Goal: Task Accomplishment & Management: Use online tool/utility

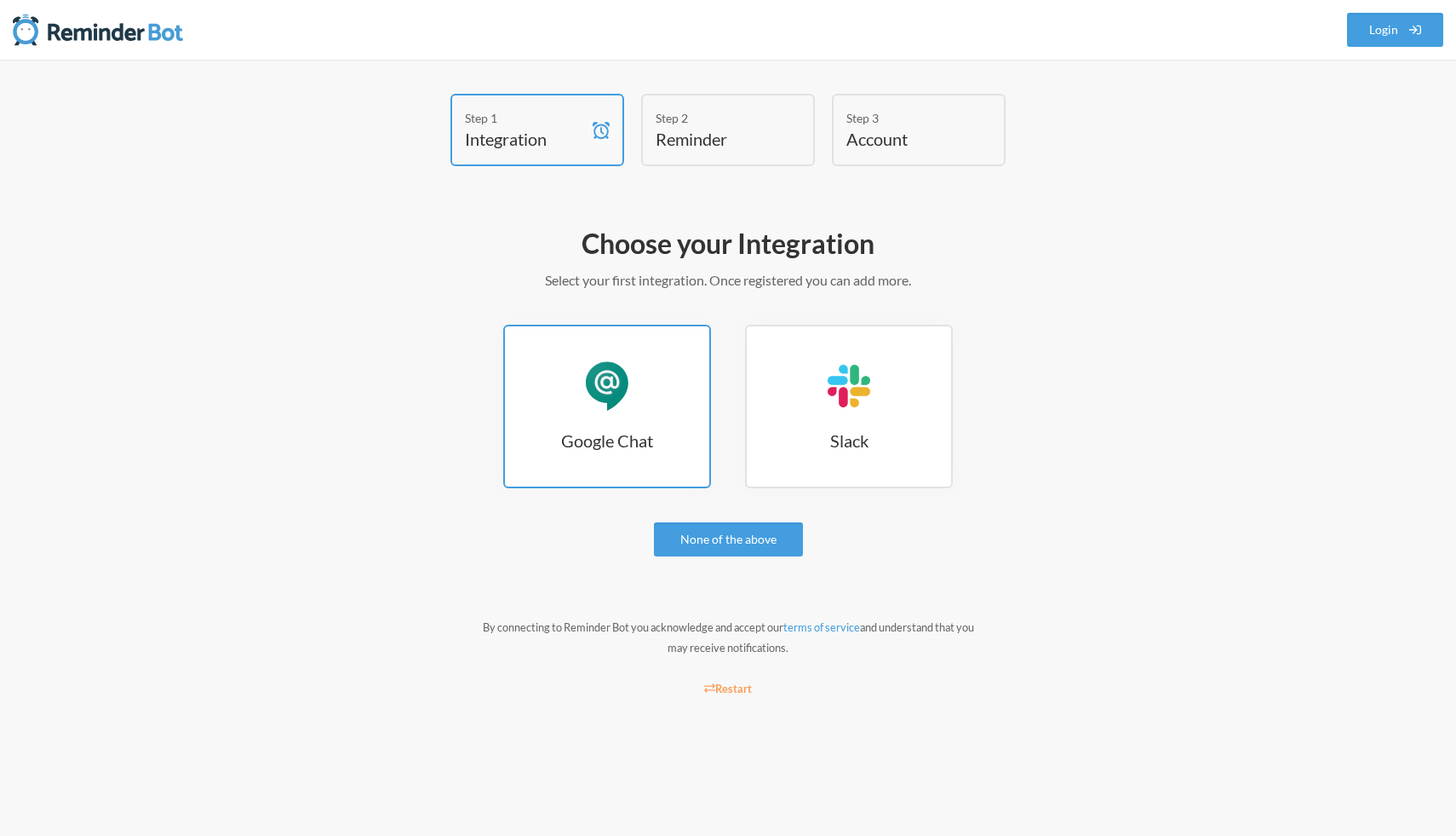
click at [621, 426] on link "Google Chat Google Chat" at bounding box center [607, 406] width 208 height 163
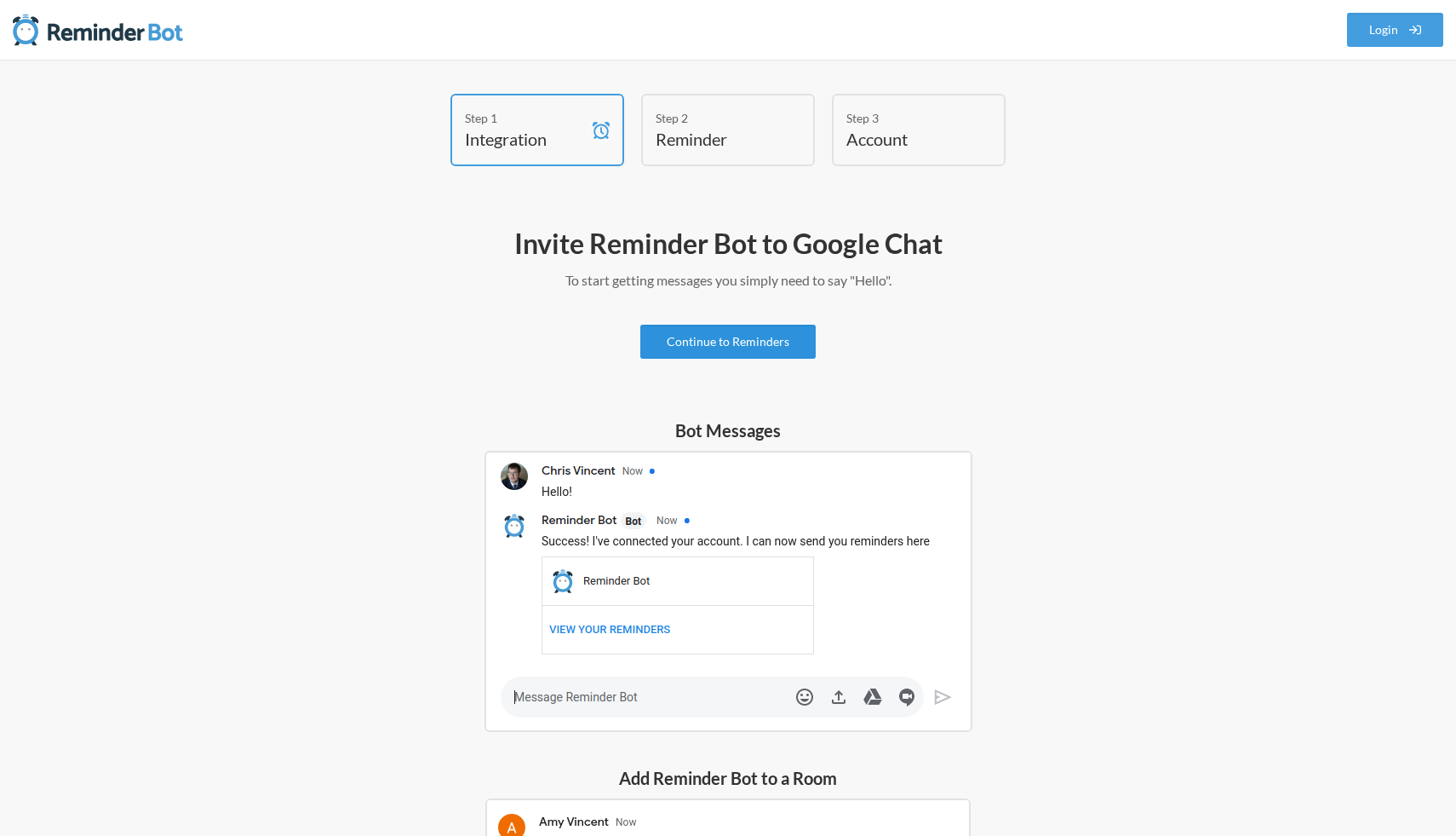
click at [719, 342] on link "Continue to Reminders" at bounding box center [728, 341] width 176 height 34
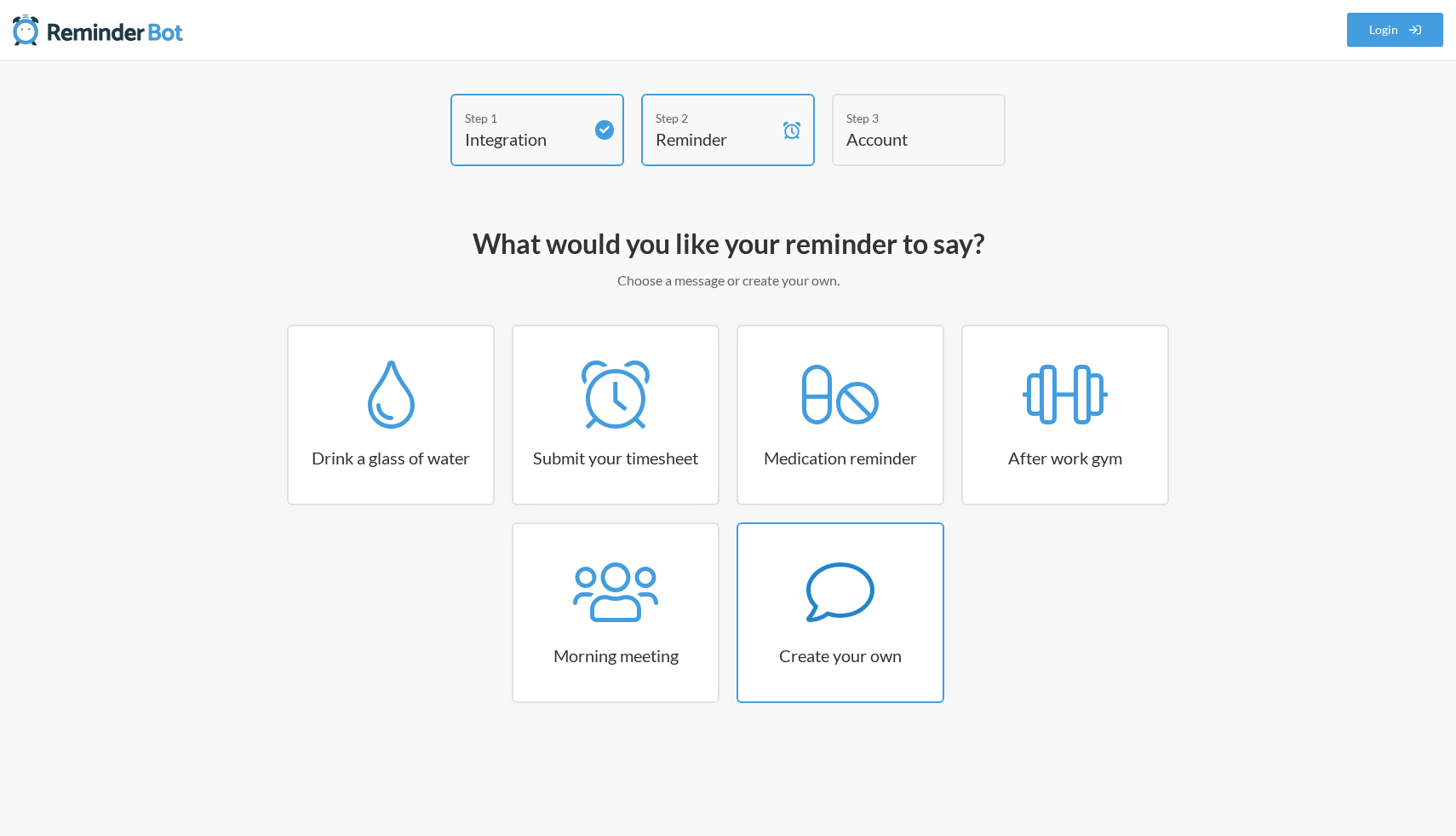
click at [832, 625] on icon at bounding box center [839, 591] width 68 height 68
select select "11:30:00"
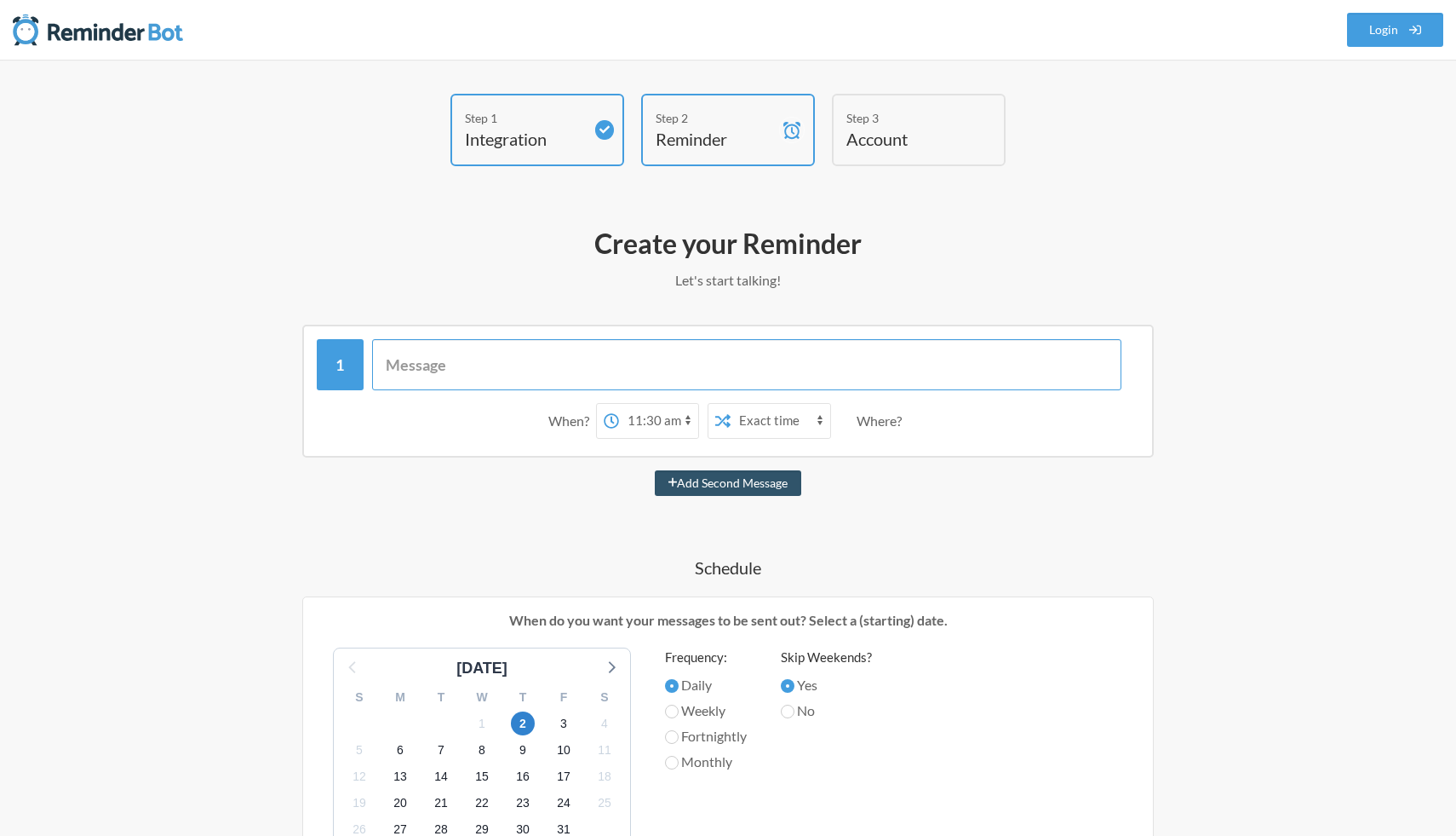
click at [793, 373] on input "text" at bounding box center [747, 364] width 750 height 51
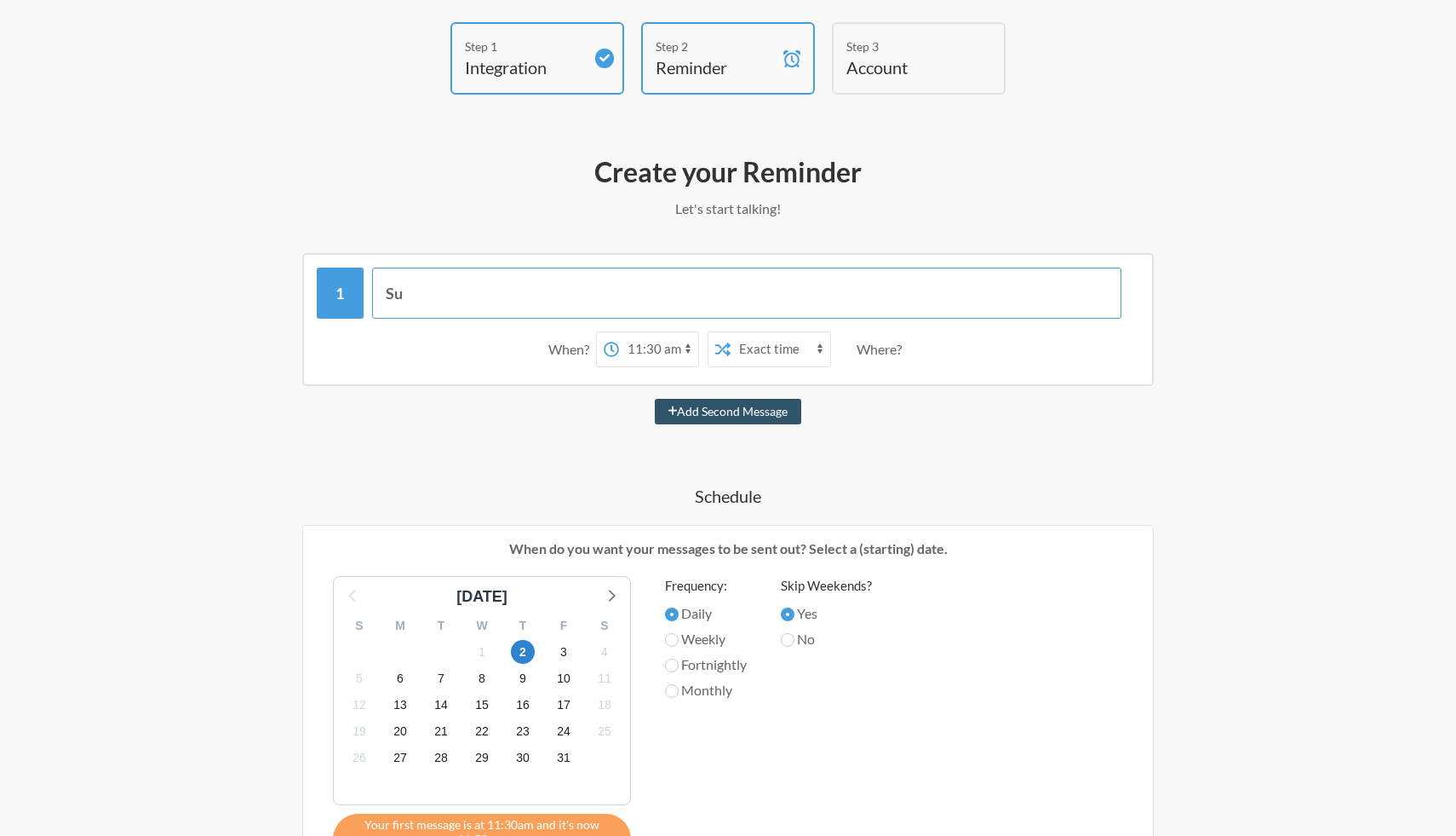
type input "S"
type input "Daily Log (picture, info) & Convert Notes"
click at [687, 408] on button "Add Second Message" at bounding box center [728, 412] width 147 height 26
select select "12:30:00"
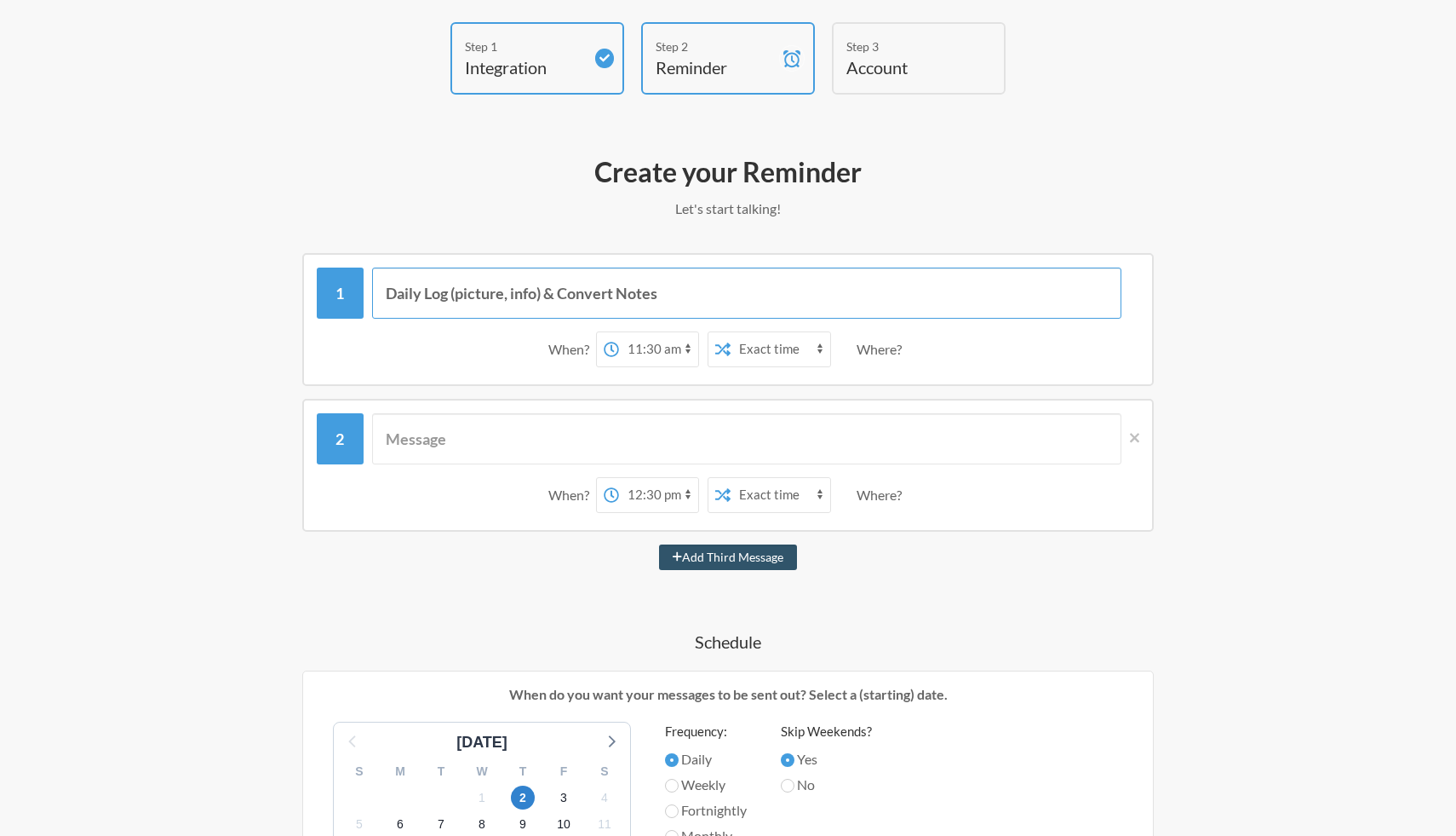
drag, startPoint x: 682, startPoint y: 298, endPoint x: 545, endPoint y: 298, distance: 137.0
click at [545, 298] on input "Daily Log (picture, info) & Convert Notes" at bounding box center [747, 293] width 750 height 51
click at [540, 293] on input "Daily Log (picture, info)" at bounding box center [747, 293] width 750 height 51
click at [596, 294] on input "Daily Log (picture, info)" at bounding box center [747, 293] width 750 height 51
type input "Daily Log (picture, info)"
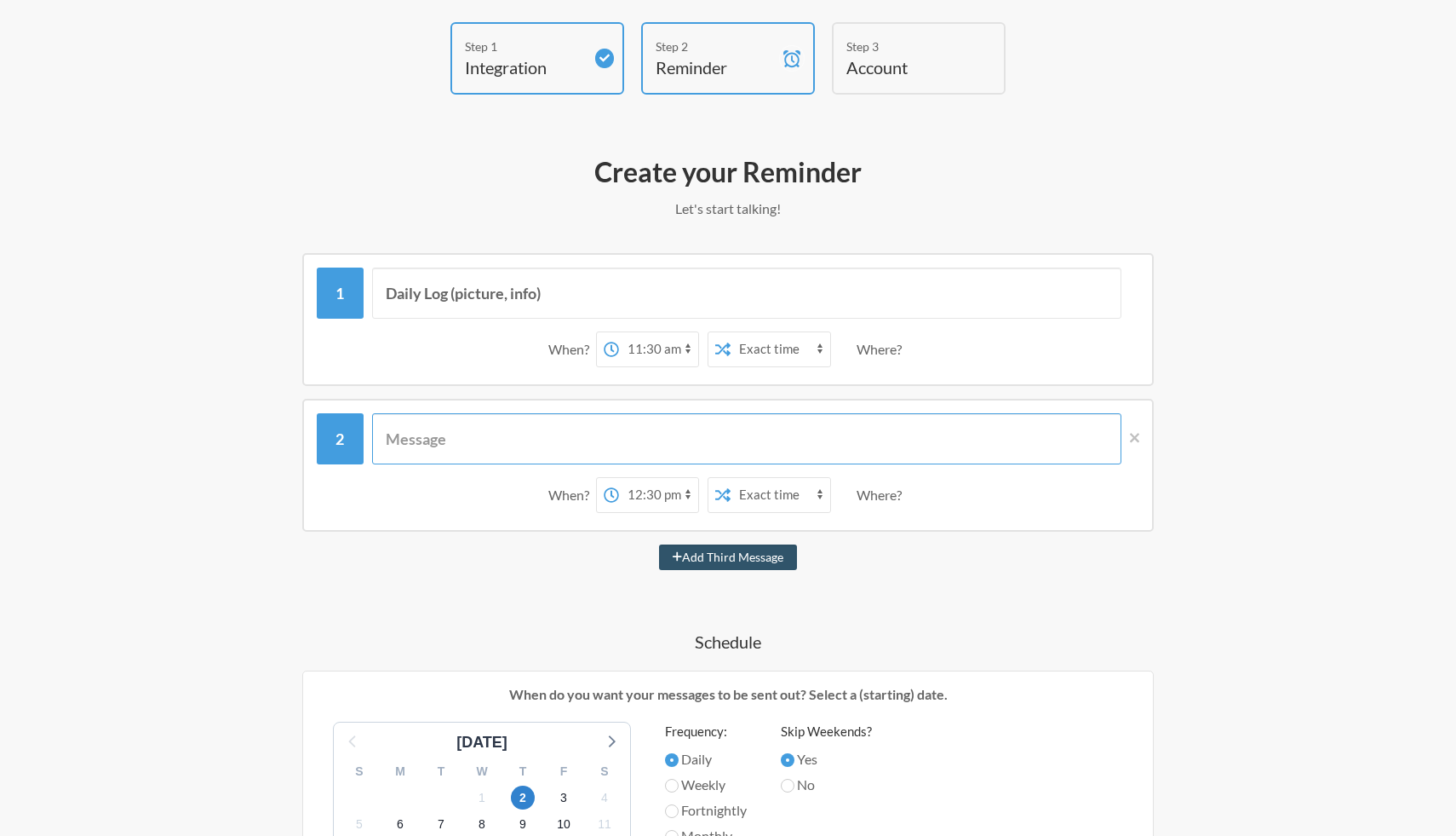
click at [471, 440] on input "text" at bounding box center [747, 439] width 750 height 51
type input "C"
type input "Claim placeholder & Convert Notes EOD"
click at [661, 349] on select "12:00 am 12:15 am 12:30 am 12:45 am 1:00 am 1:15 am 1:30 am 1:45 am 2:00 am 2:1…" at bounding box center [658, 349] width 80 height 34
select select "10:00:00"
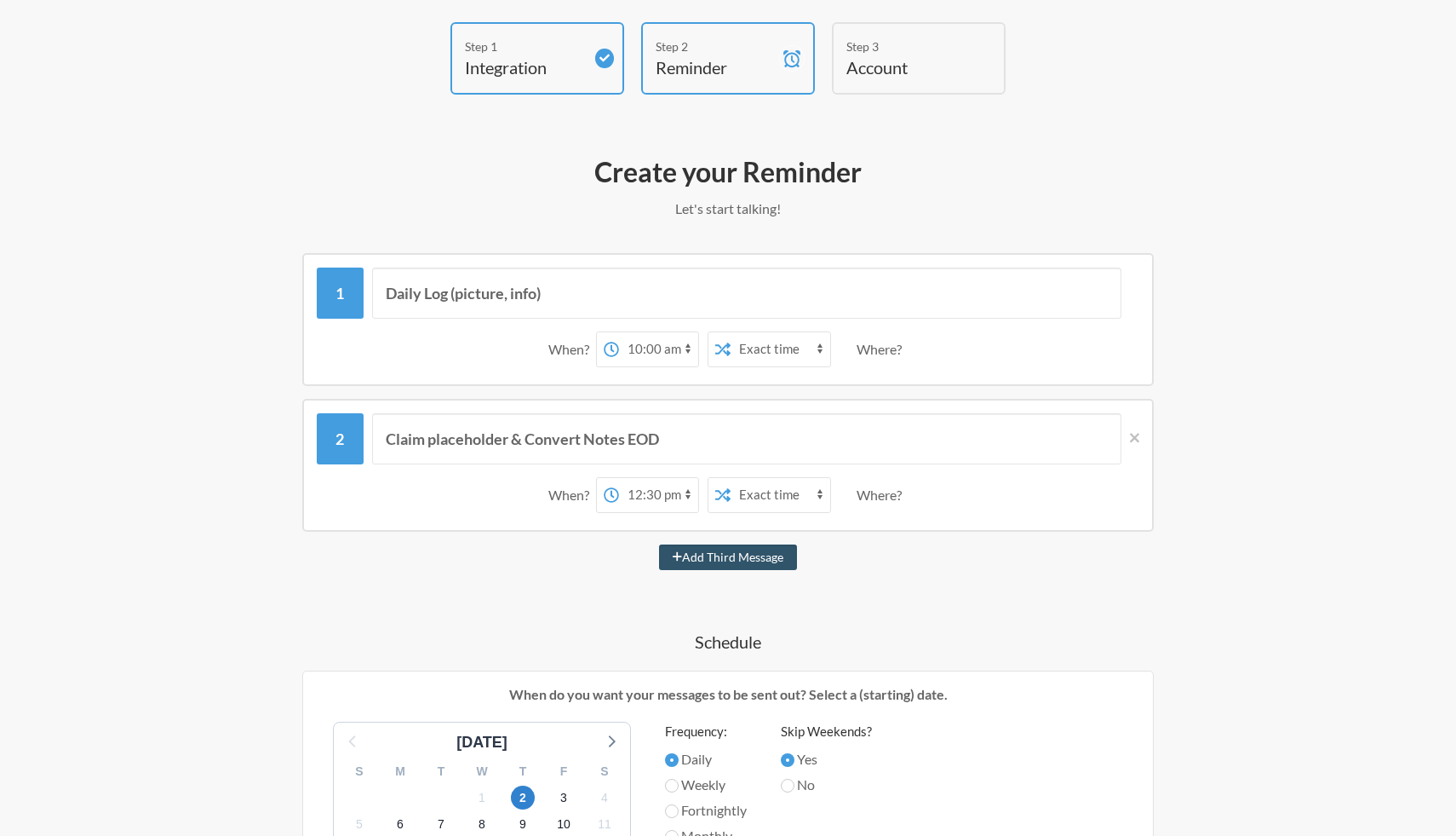
click at [619, 332] on select "12:00 am 12:15 am 12:30 am 12:45 am 1:00 am 1:15 am 1:30 am 1:45 am 2:00 am 2:1…" at bounding box center [658, 349] width 80 height 34
click at [767, 348] on select "Exact time Random time" at bounding box center [780, 349] width 99 height 34
click at [888, 349] on div "Where?" at bounding box center [882, 349] width 52 height 35
click at [638, 498] on select "12:00 am 12:15 am 12:30 am 12:45 am 1:00 am 1:15 am 1:30 am 1:45 am 2:00 am 2:1…" at bounding box center [658, 494] width 80 height 34
select select "12:00:00"
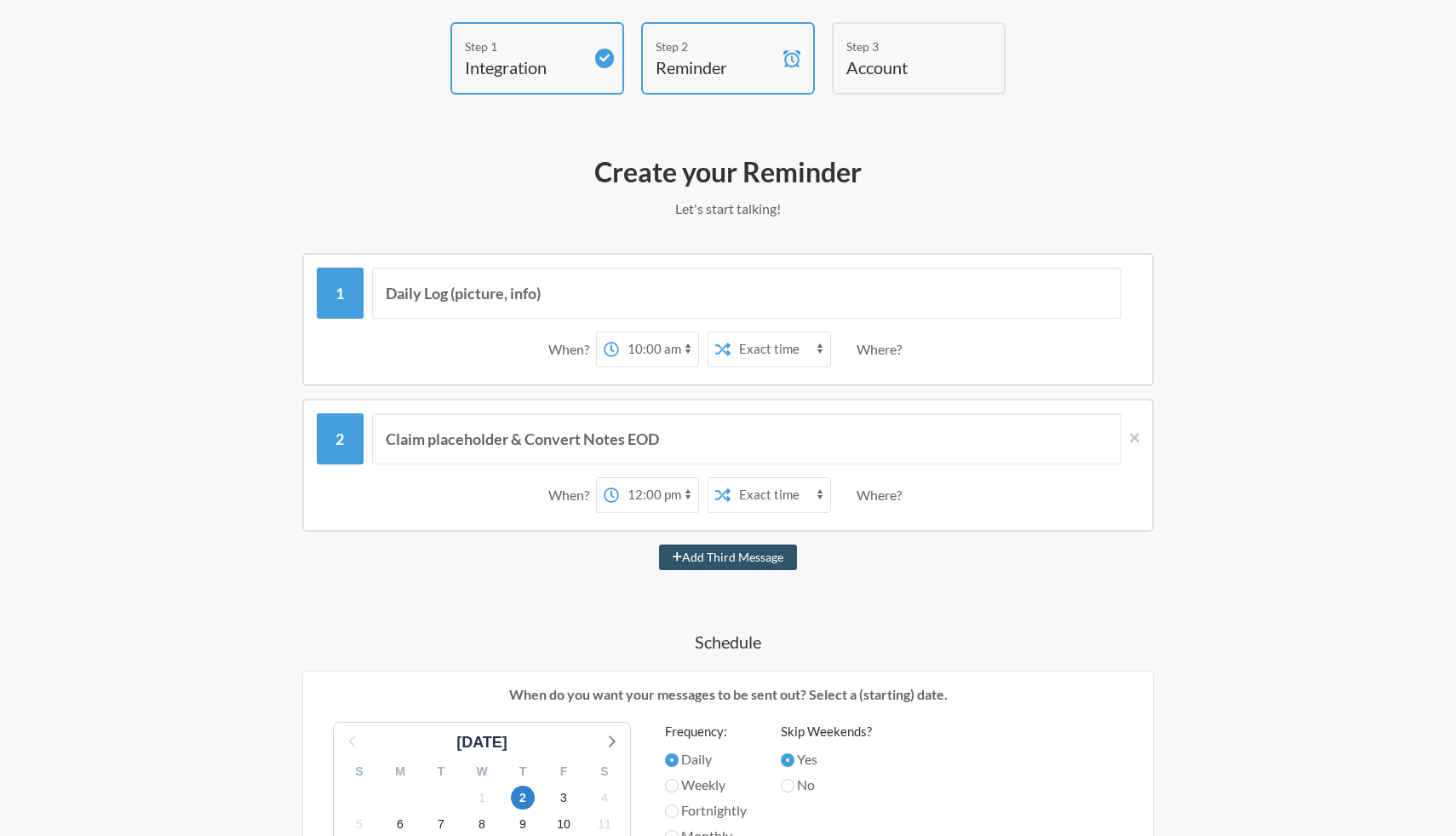
click at [619, 477] on select "12:00 am 12:15 am 12:30 am 12:45 am 1:00 am 1:15 am 1:30 am 1:45 am 2:00 am 2:1…" at bounding box center [658, 494] width 80 height 34
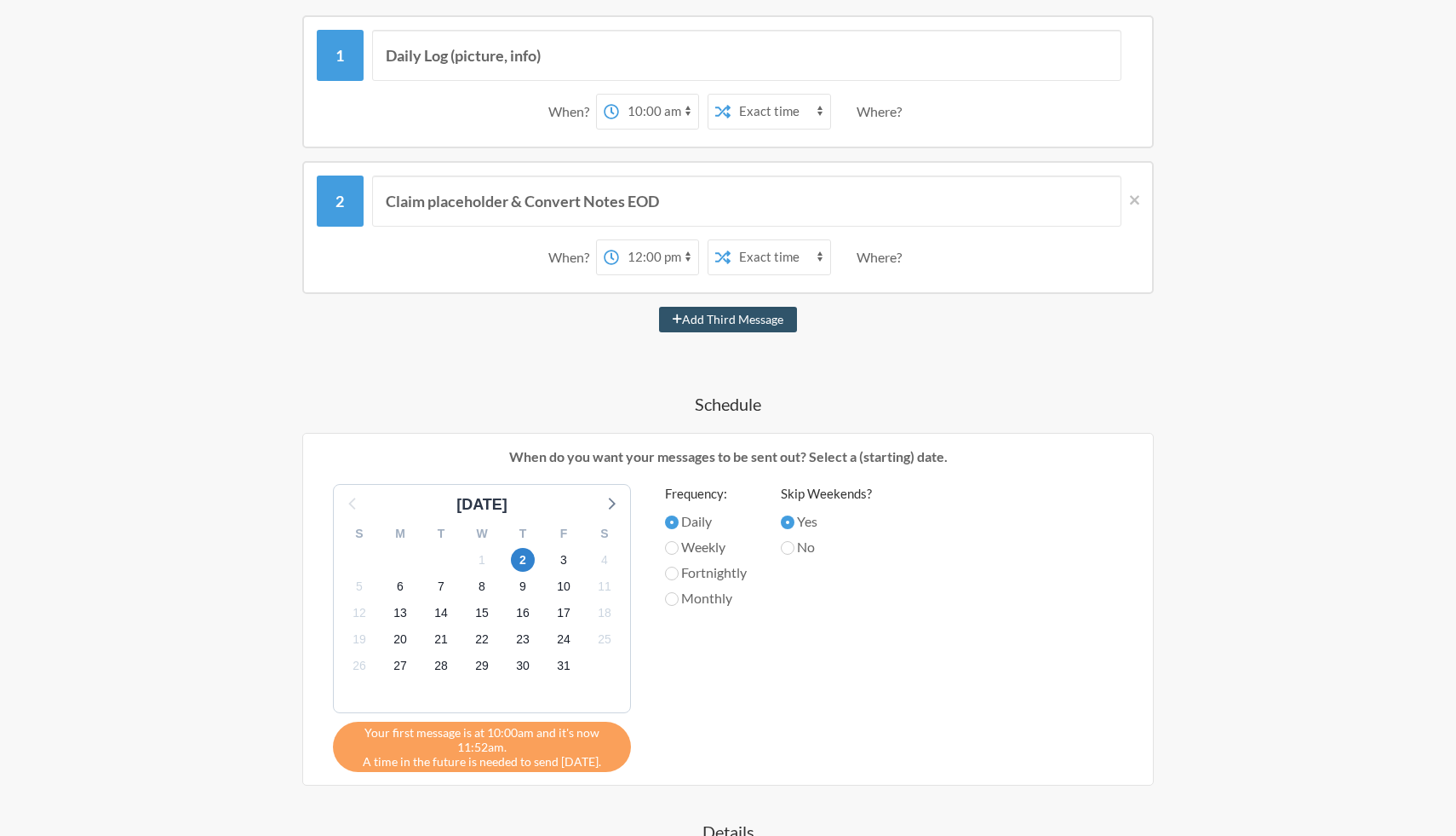
scroll to position [311, 0]
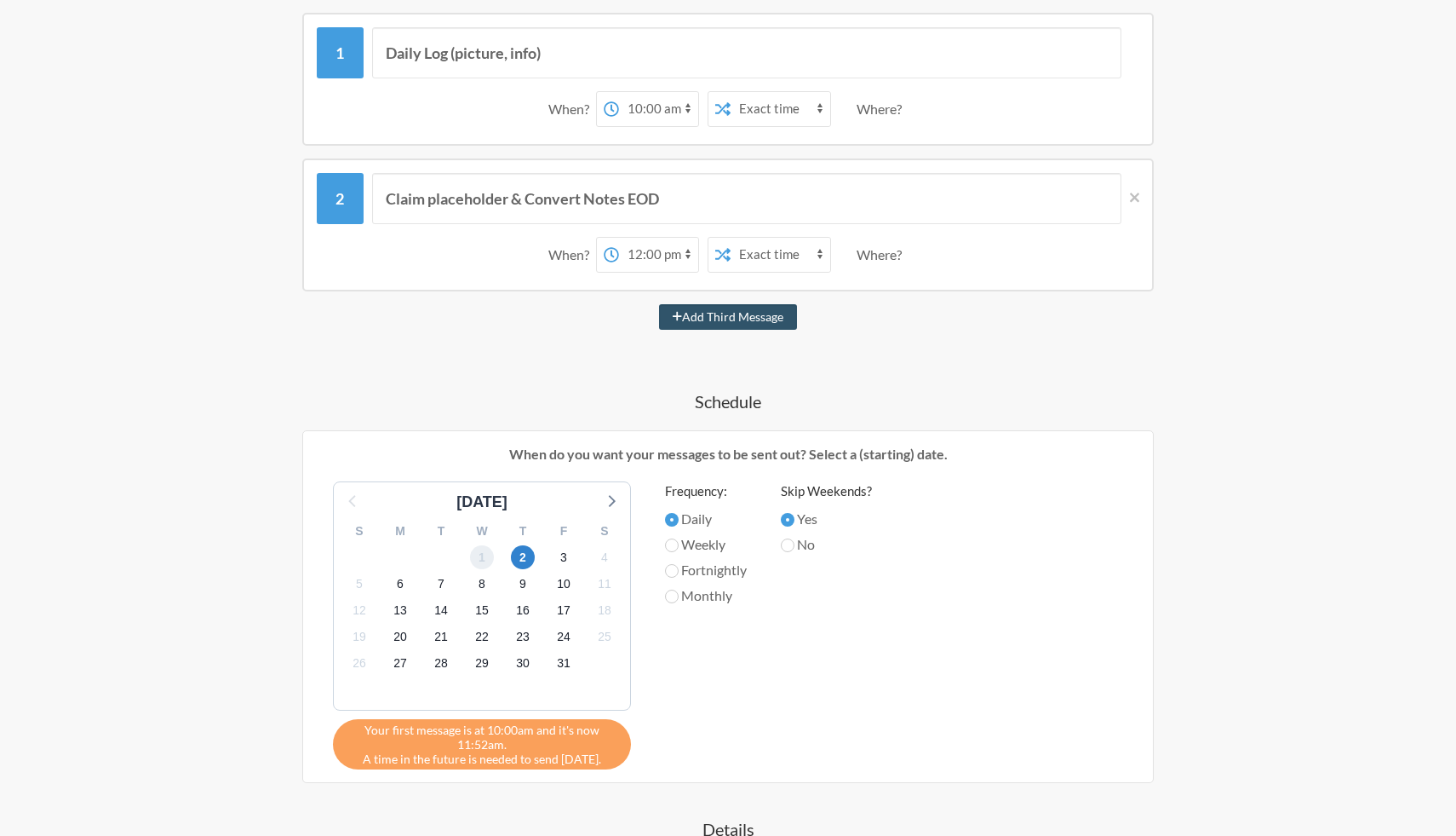
click at [484, 560] on span "1" at bounding box center [482, 557] width 24 height 24
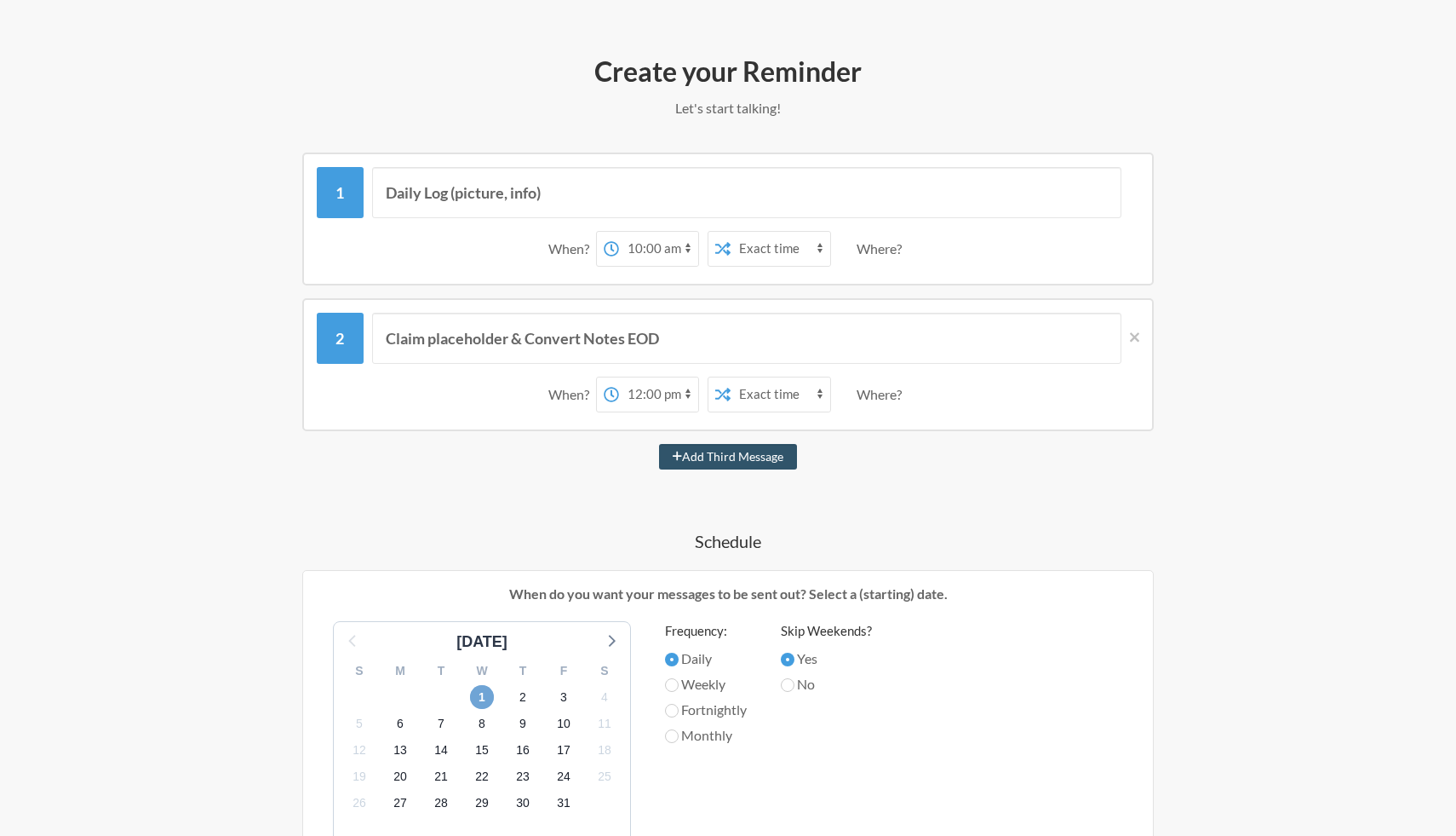
scroll to position [109, 0]
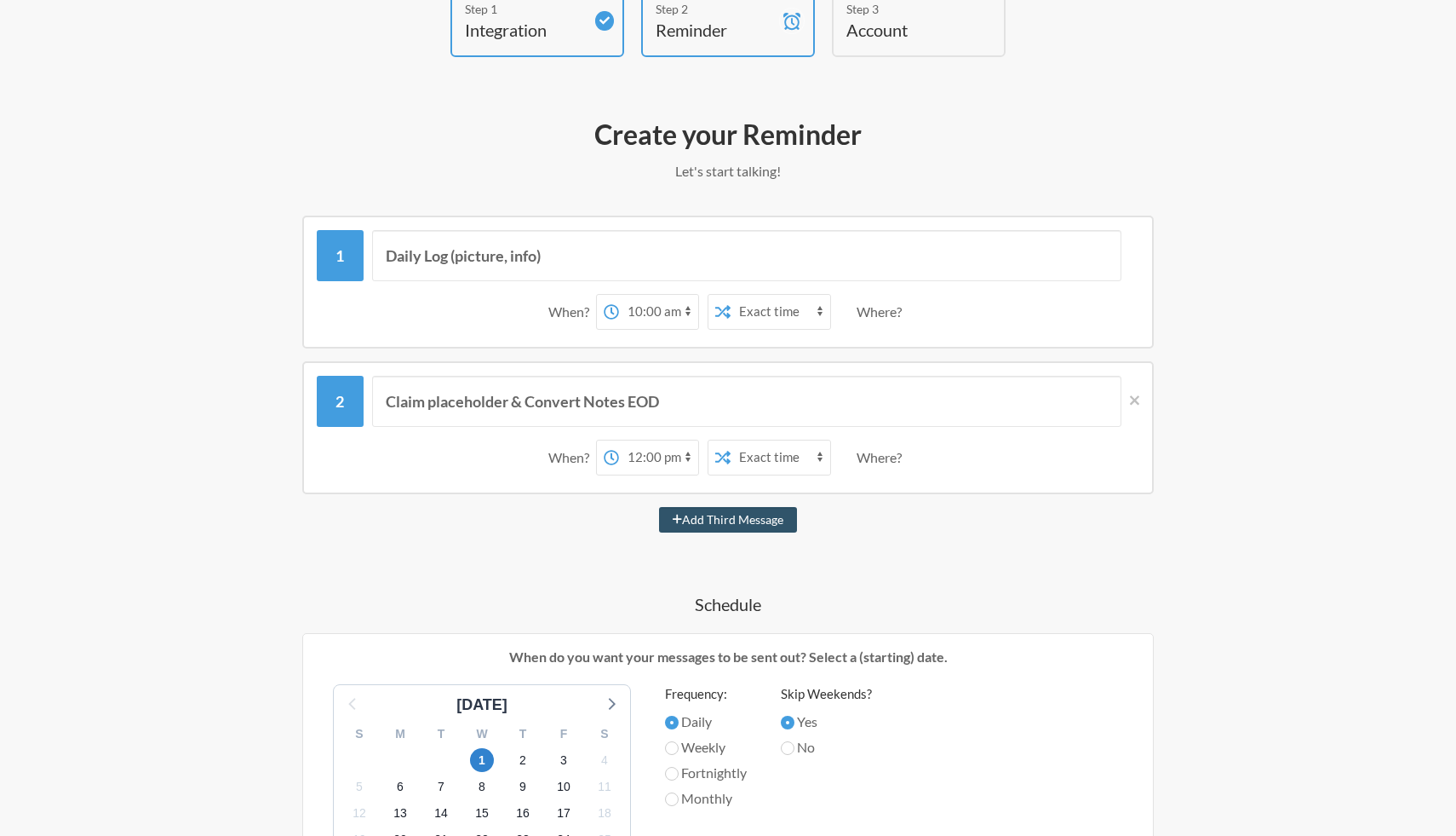
click at [669, 310] on select "12:00 am 12:15 am 12:30 am 12:45 am 1:00 am 1:15 am 1:30 am 1:45 am 2:00 am 2:1…" at bounding box center [658, 311] width 80 height 34
click at [619, 295] on select "12:00 am 12:15 am 12:30 am 12:45 am 1:00 am 1:15 am 1:30 am 1:45 am 2:00 am 2:1…" at bounding box center [658, 311] width 80 height 34
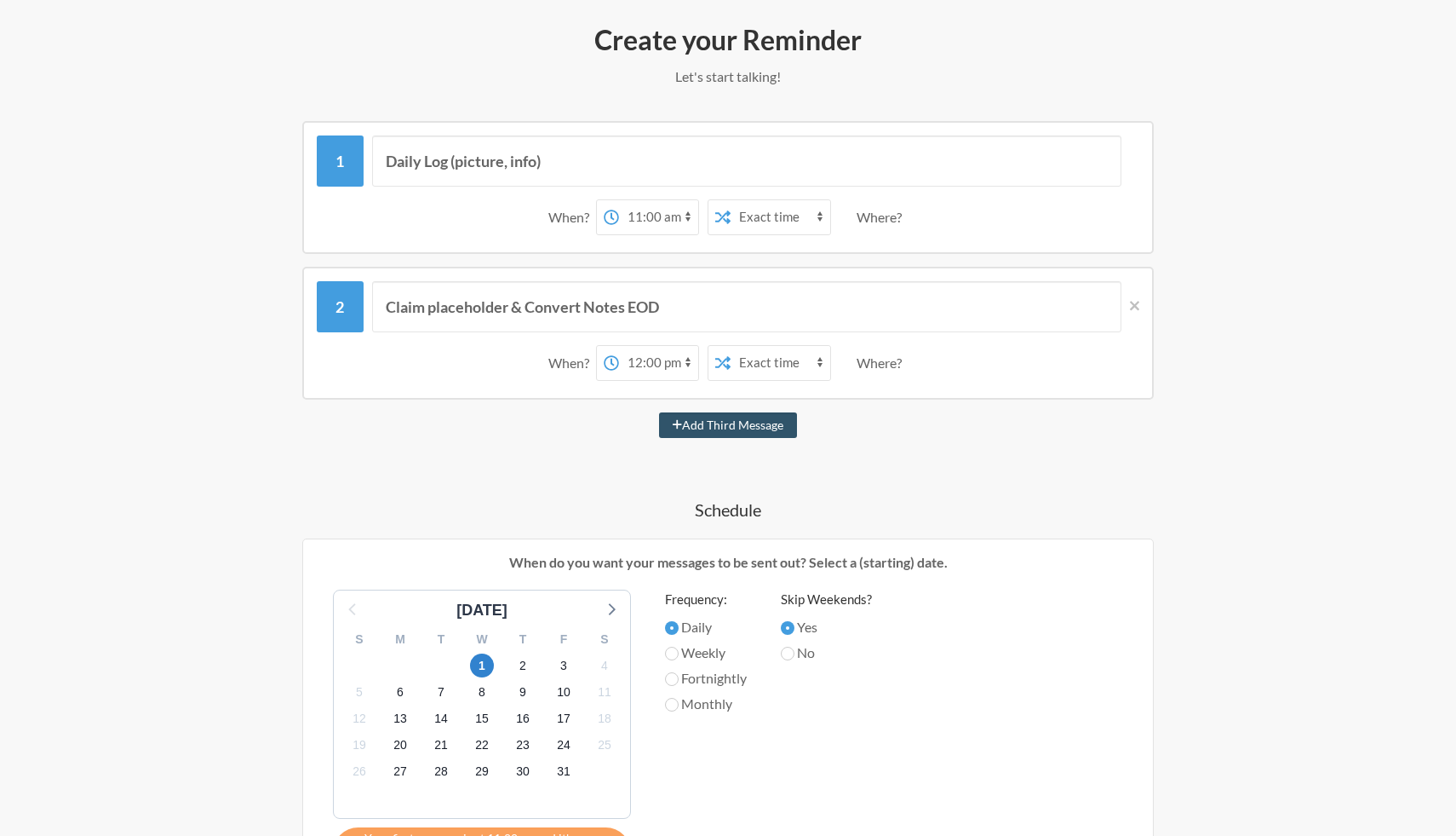
scroll to position [193, 0]
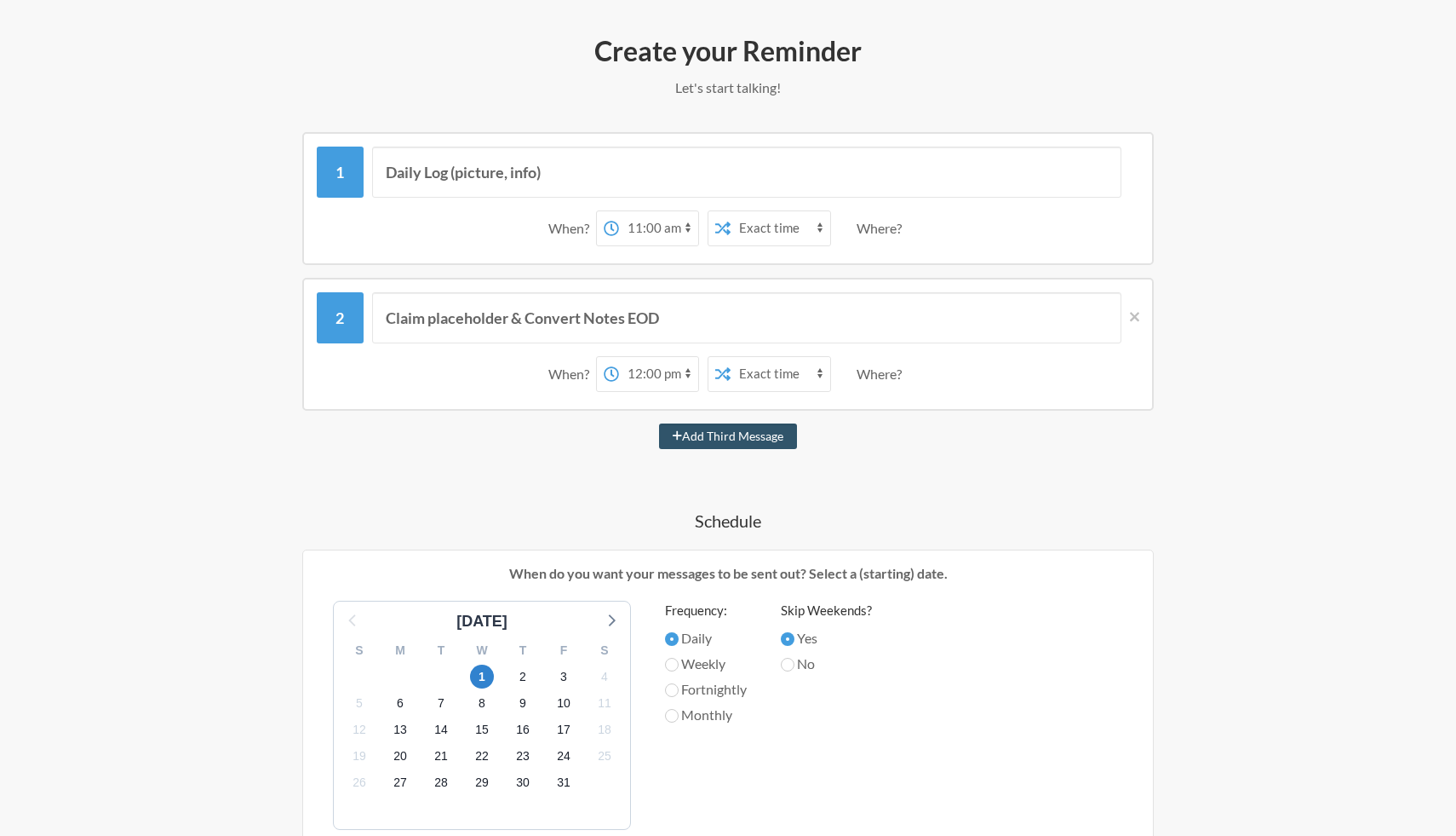
click at [654, 228] on select "12:00 am 12:15 am 12:30 am 12:45 am 1:00 am 1:15 am 1:30 am 1:45 am 2:00 am 2:1…" at bounding box center [658, 228] width 80 height 34
click at [619, 211] on select "12:00 am 12:15 am 12:30 am 12:45 am 1:00 am 1:15 am 1:30 am 1:45 am 2:00 am 2:1…" at bounding box center [658, 228] width 80 height 34
click at [683, 490] on div "Daily Log (picture, info) When? 12:00 am 12:15 am 12:30 am 12:45 am 1:00 am 1:1…" at bounding box center [728, 677] width 988 height 1091
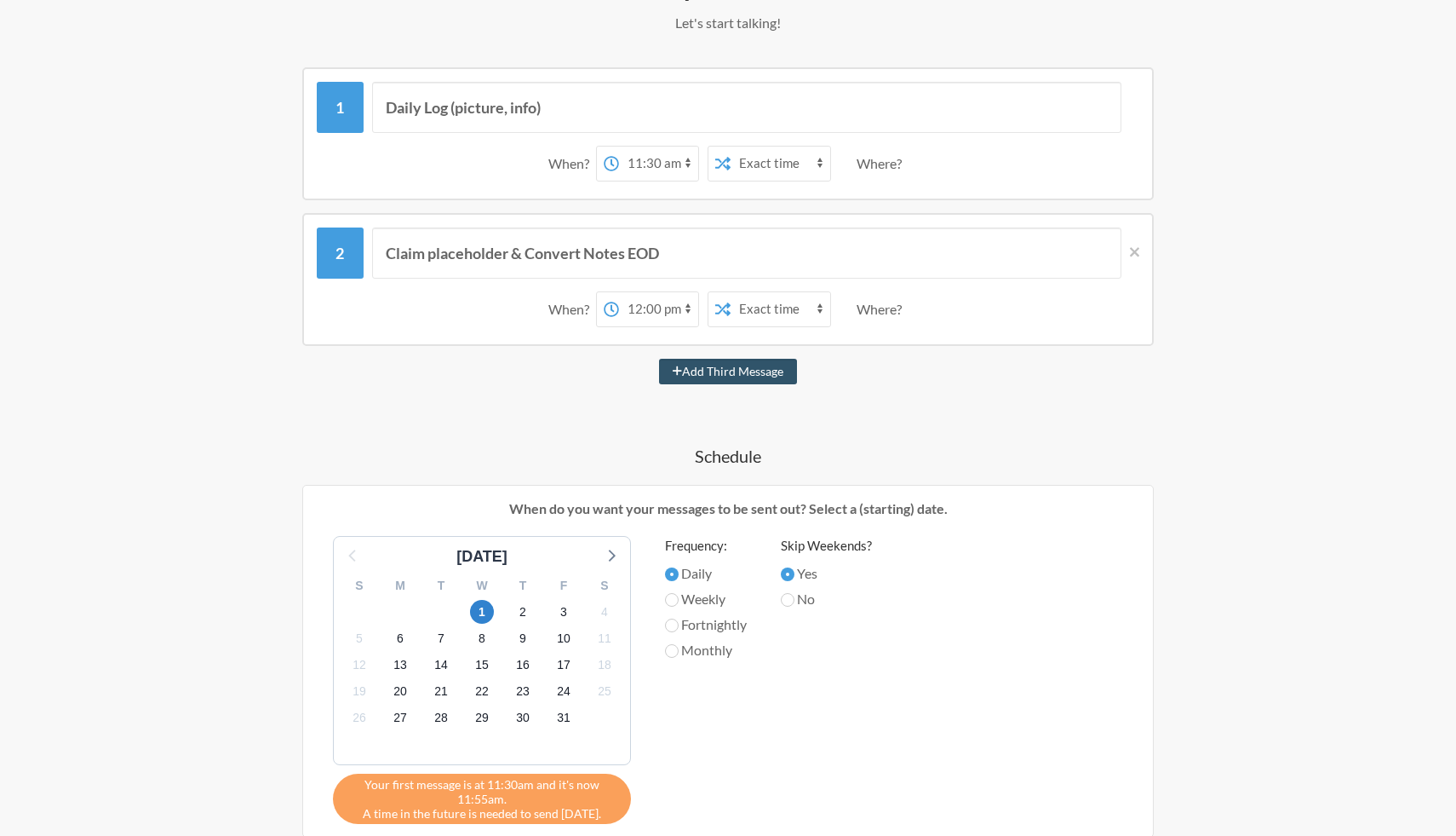
scroll to position [238, 0]
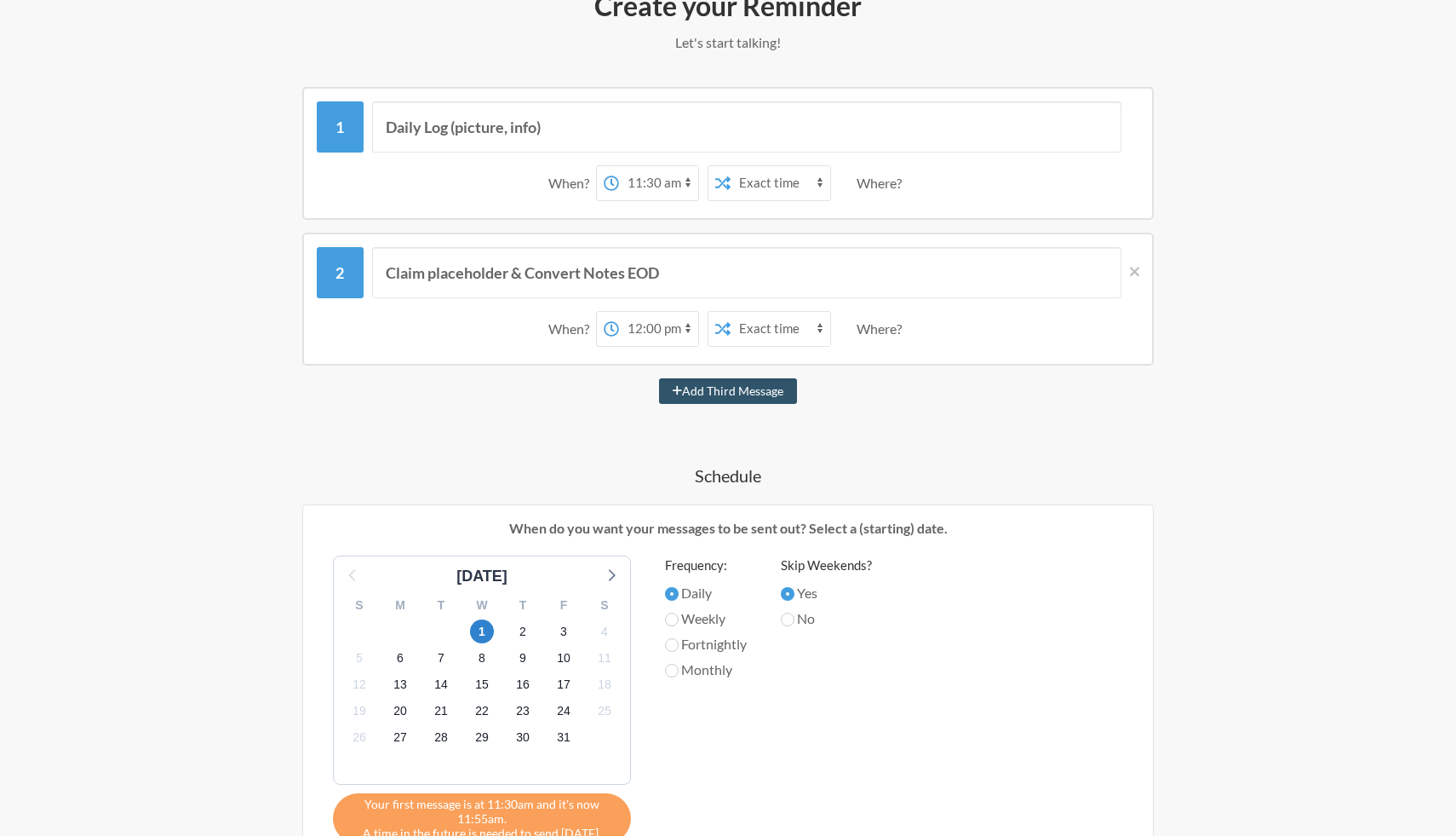
click at [658, 181] on select "12:00 am 12:15 am 12:30 am 12:45 am 1:00 am 1:15 am 1:30 am 1:45 am 2:00 am 2:1…" at bounding box center [658, 183] width 80 height 34
select select "12:00:00"
click at [619, 166] on select "12:00 am 12:15 am 12:30 am 12:45 am 1:00 am 1:15 am 1:30 am 1:45 am 2:00 am 2:1…" at bounding box center [658, 183] width 80 height 34
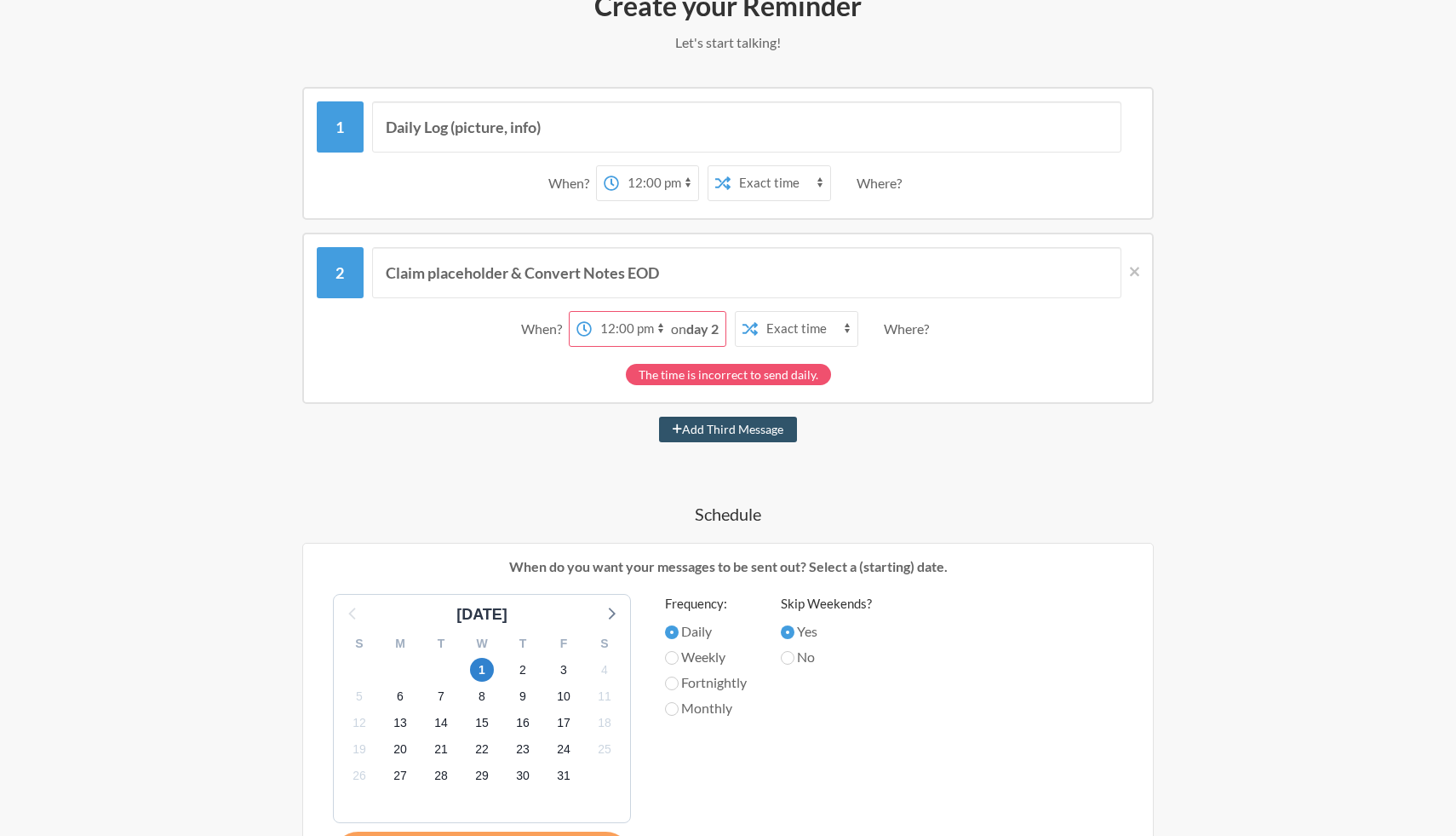
click at [643, 329] on select "12:00 am 12:15 am 12:30 am 12:45 am 1:00 am 1:15 am 1:30 am 1:45 am 2:00 am 2:1…" at bounding box center [631, 328] width 80 height 34
click at [592, 311] on select "12:00 am 12:15 am 12:30 am 12:45 am 1:00 am 1:15 am 1:30 am 1:45 am 2:00 am 2:1…" at bounding box center [631, 328] width 80 height 34
click at [645, 329] on select "12:00 am 12:15 am 12:30 am 12:45 am 1:00 am 1:15 am 1:30 am 1:45 am 2:00 am 2:1…" at bounding box center [631, 328] width 80 height 34
select select "13:00:00"
click at [618, 311] on select "12:00 am 12:15 am 12:30 am 12:45 am 1:00 am 1:15 am 1:30 am 1:45 am 2:00 am 2:1…" at bounding box center [631, 328] width 80 height 34
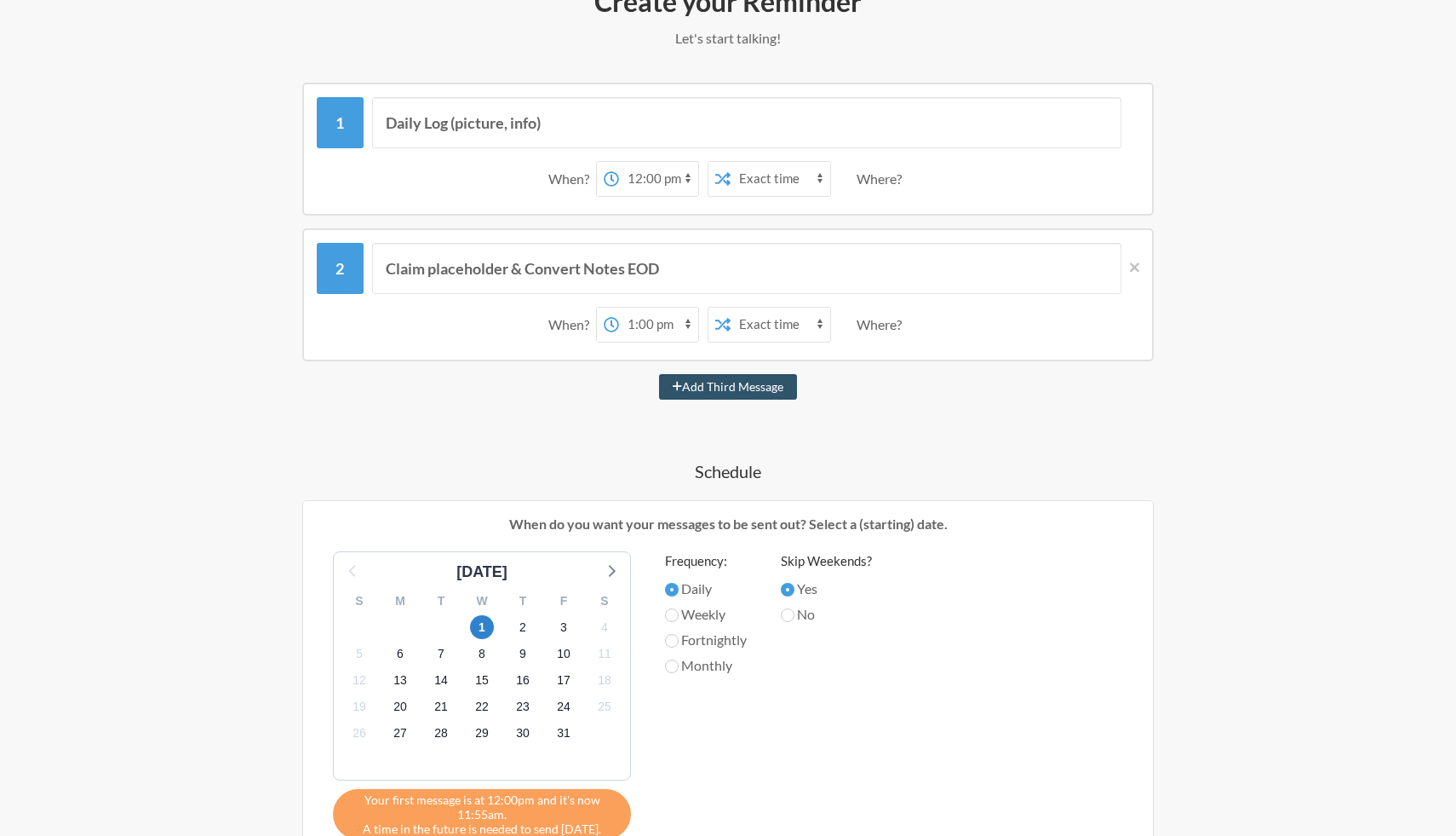
scroll to position [186, 0]
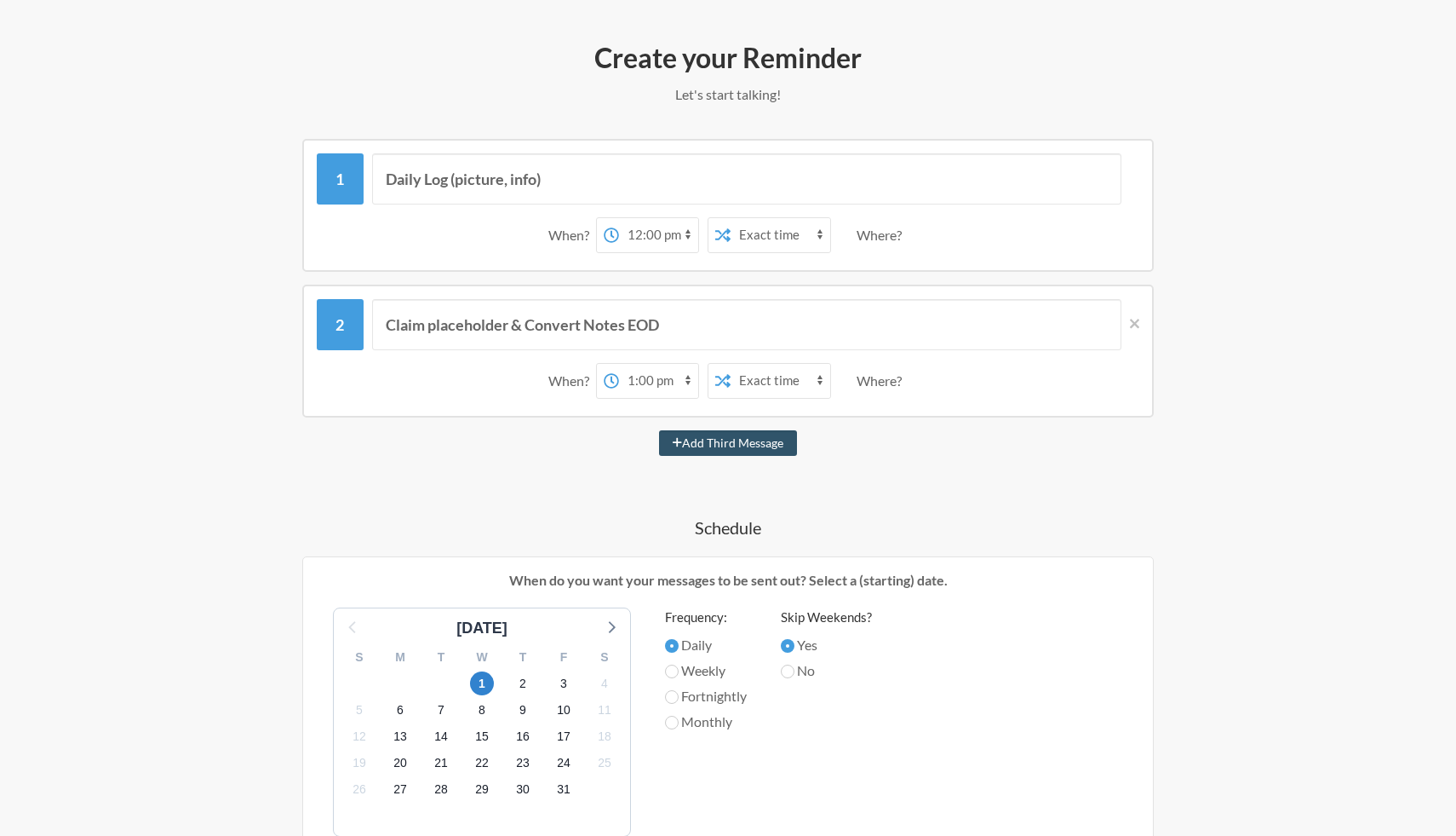
click at [642, 235] on select "12:00 am 12:15 am 12:30 am 12:45 am 1:00 am 1:15 am 1:30 am 1:45 am 2:00 am 2:1…" at bounding box center [658, 235] width 80 height 34
select select "12:15:00"
click at [619, 218] on select "12:00 am 12:15 am 12:30 am 12:45 am 1:00 am 1:15 am 1:30 am 1:45 am 2:00 am 2:1…" at bounding box center [658, 235] width 80 height 34
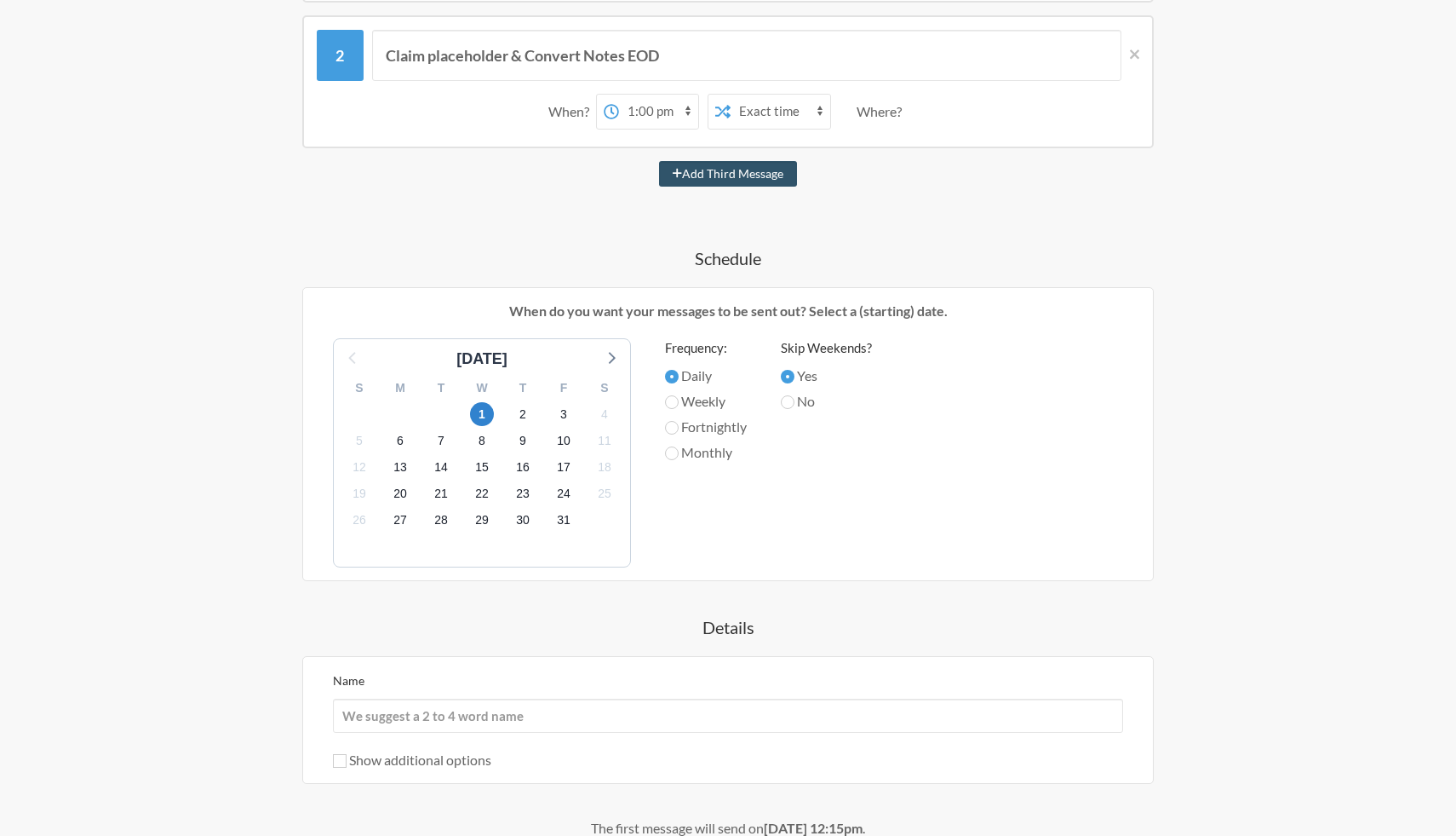
scroll to position [474, 0]
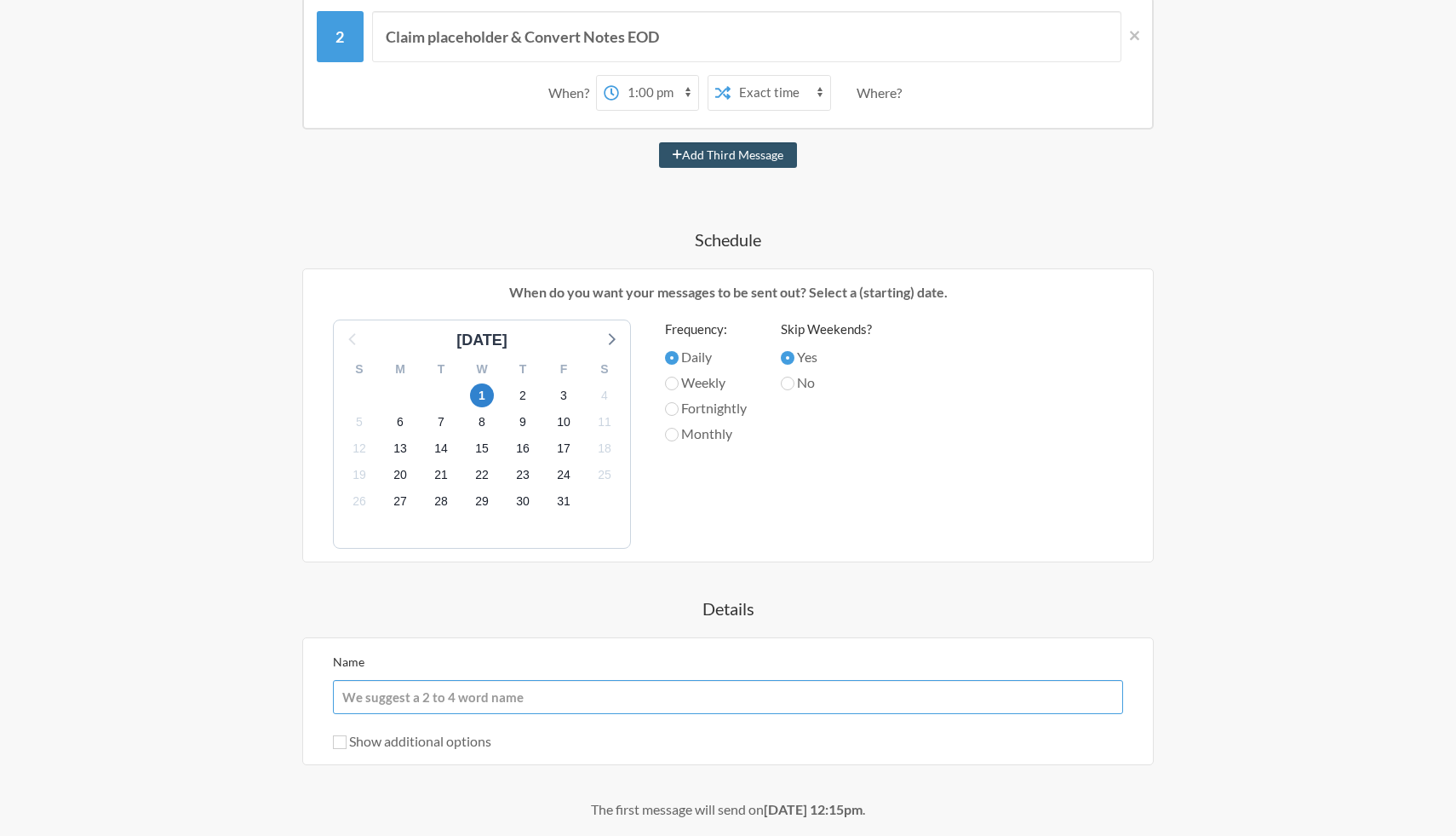
click at [562, 680] on input "Name" at bounding box center [728, 697] width 790 height 34
click at [515, 592] on div "Daily Log (picture, info) When? 12:00 am 12:15 am 12:30 am 12:45 am 1:00 am 1:1…" at bounding box center [728, 366] width 988 height 1032
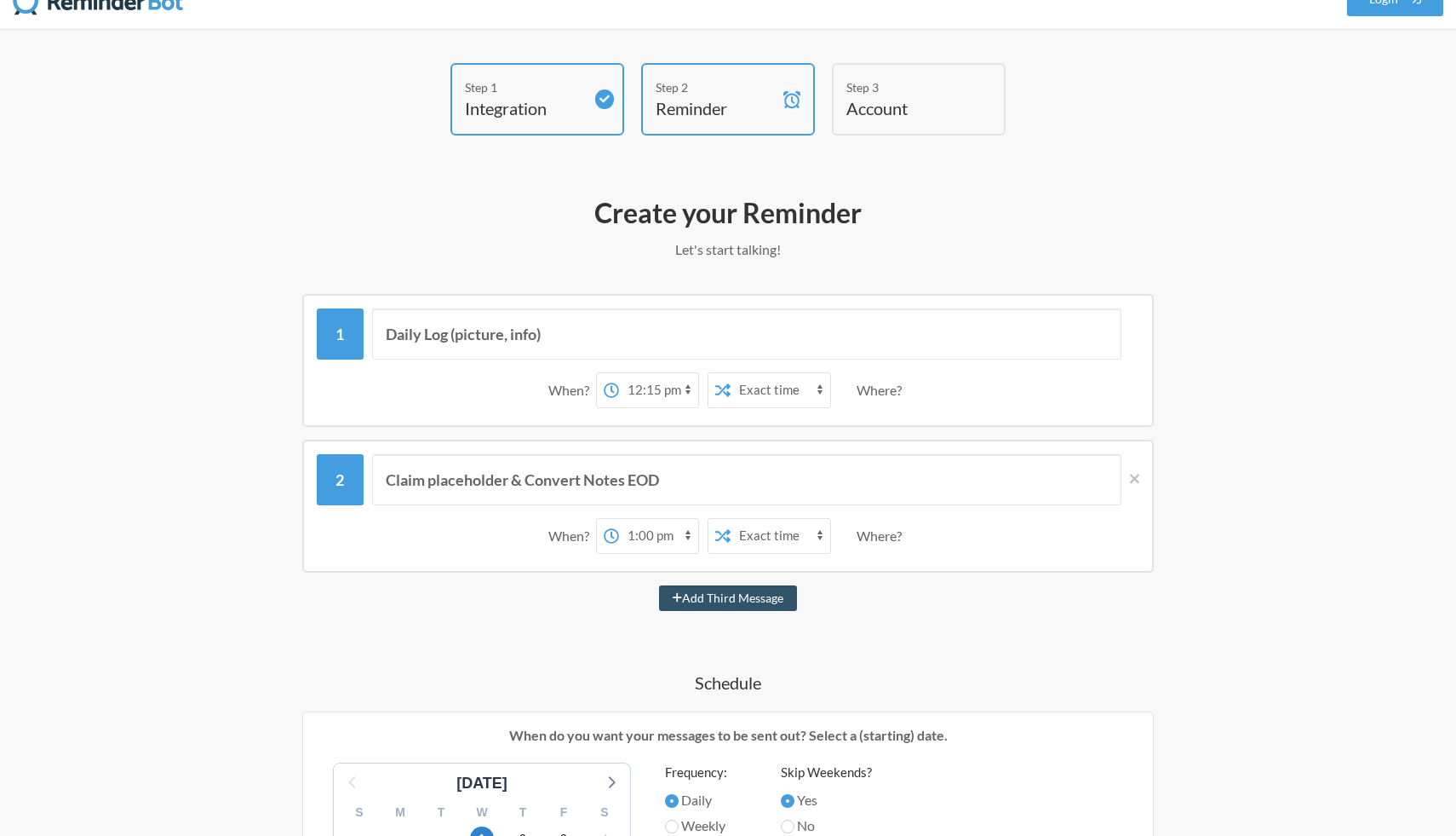
scroll to position [0, 0]
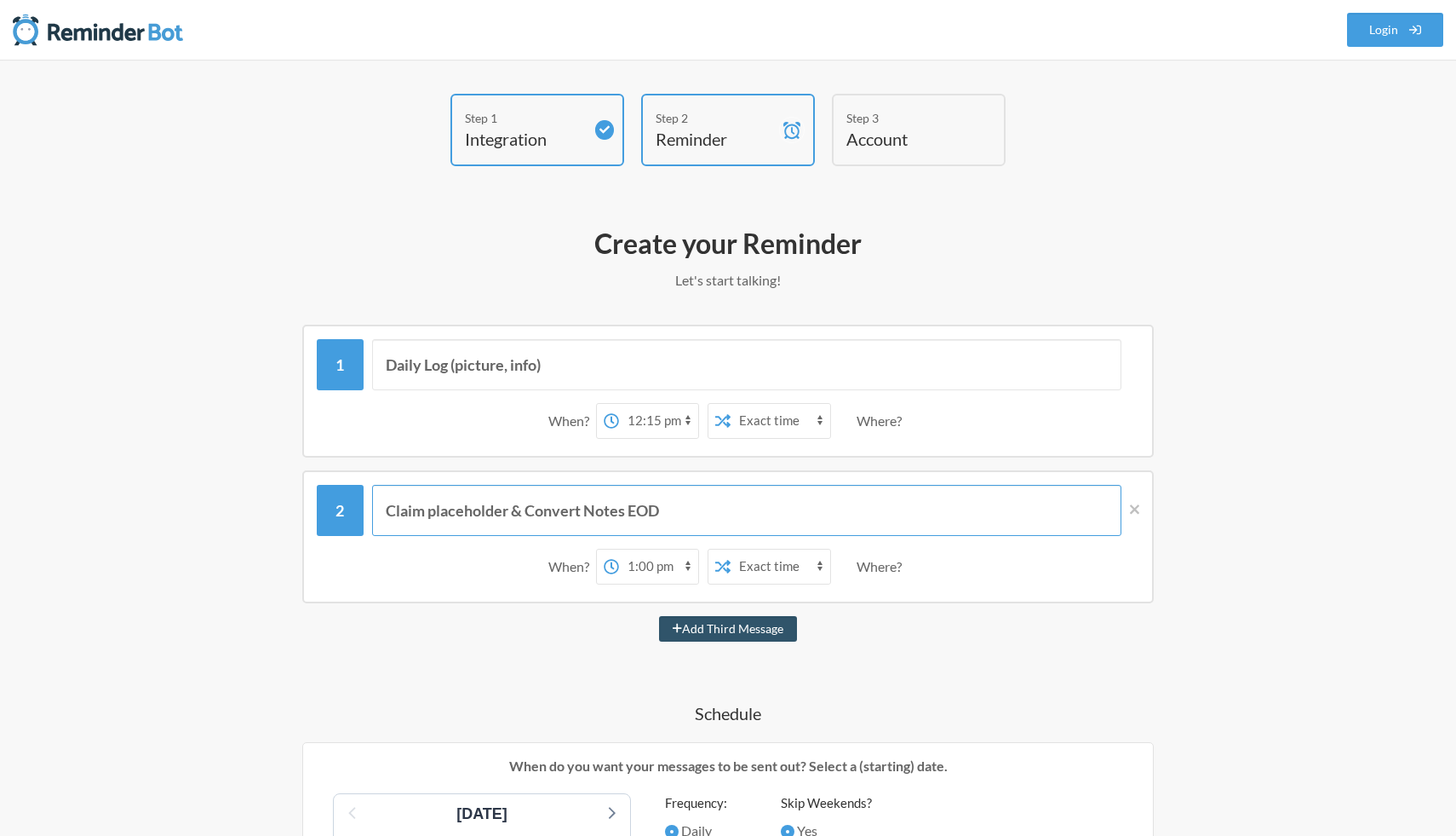
drag, startPoint x: 726, startPoint y: 521, endPoint x: 258, endPoint y: 496, distance: 468.7
click at [258, 496] on div "Claim placeholder & Convert Notes EOD When? 12:00 am 12:15 am 12:30 am 12:45 am…" at bounding box center [728, 536] width 988 height 133
click at [592, 366] on input "Daily Log (picture, info)" at bounding box center [747, 364] width 750 height 51
paste input "Claim placeholder & Convert Notes EOD"
type input "Daily Log (picture, info), Claim placeholder & Convert Notes EOD"
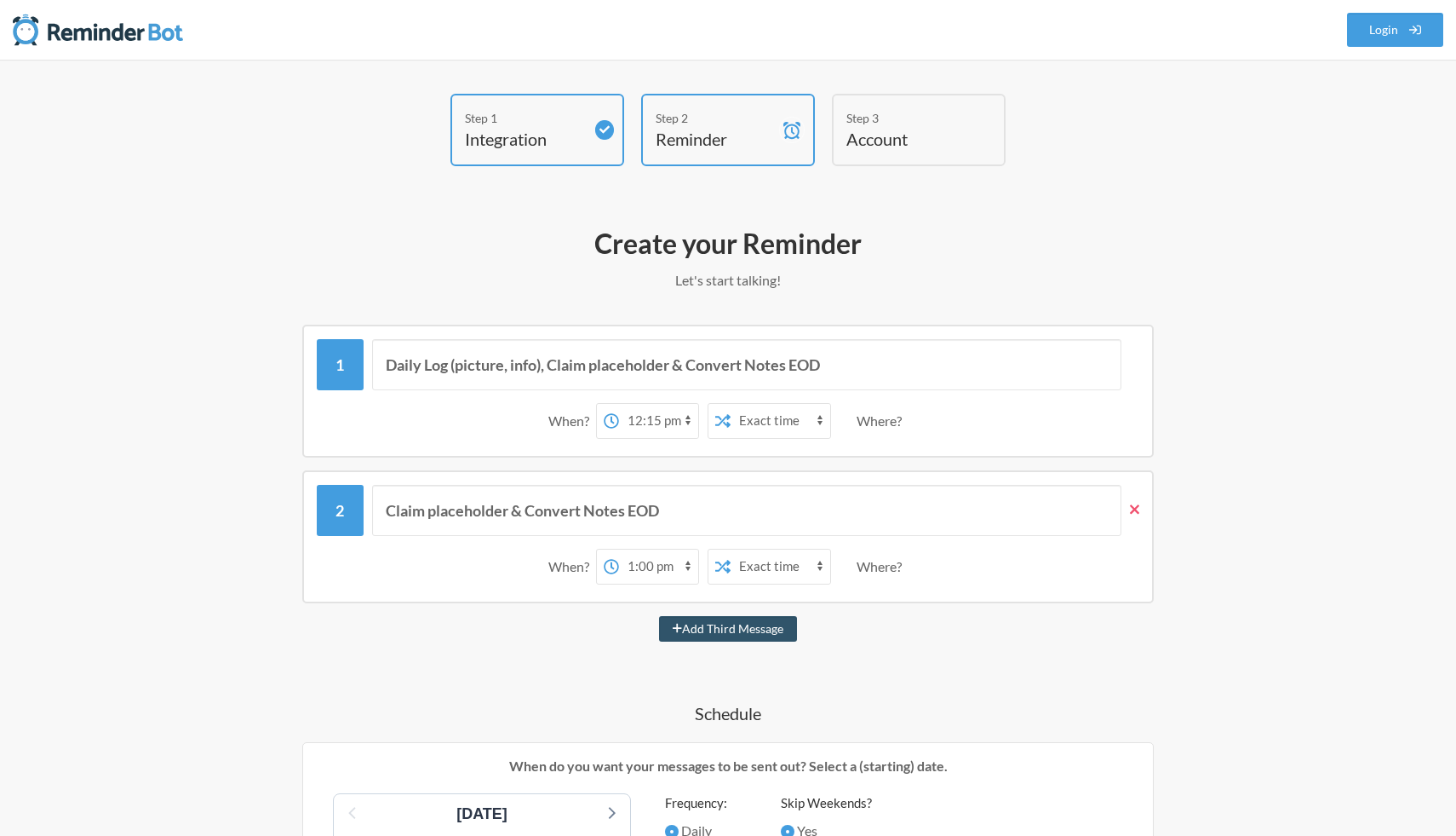
click at [1134, 507] on icon at bounding box center [1135, 510] width 10 height 16
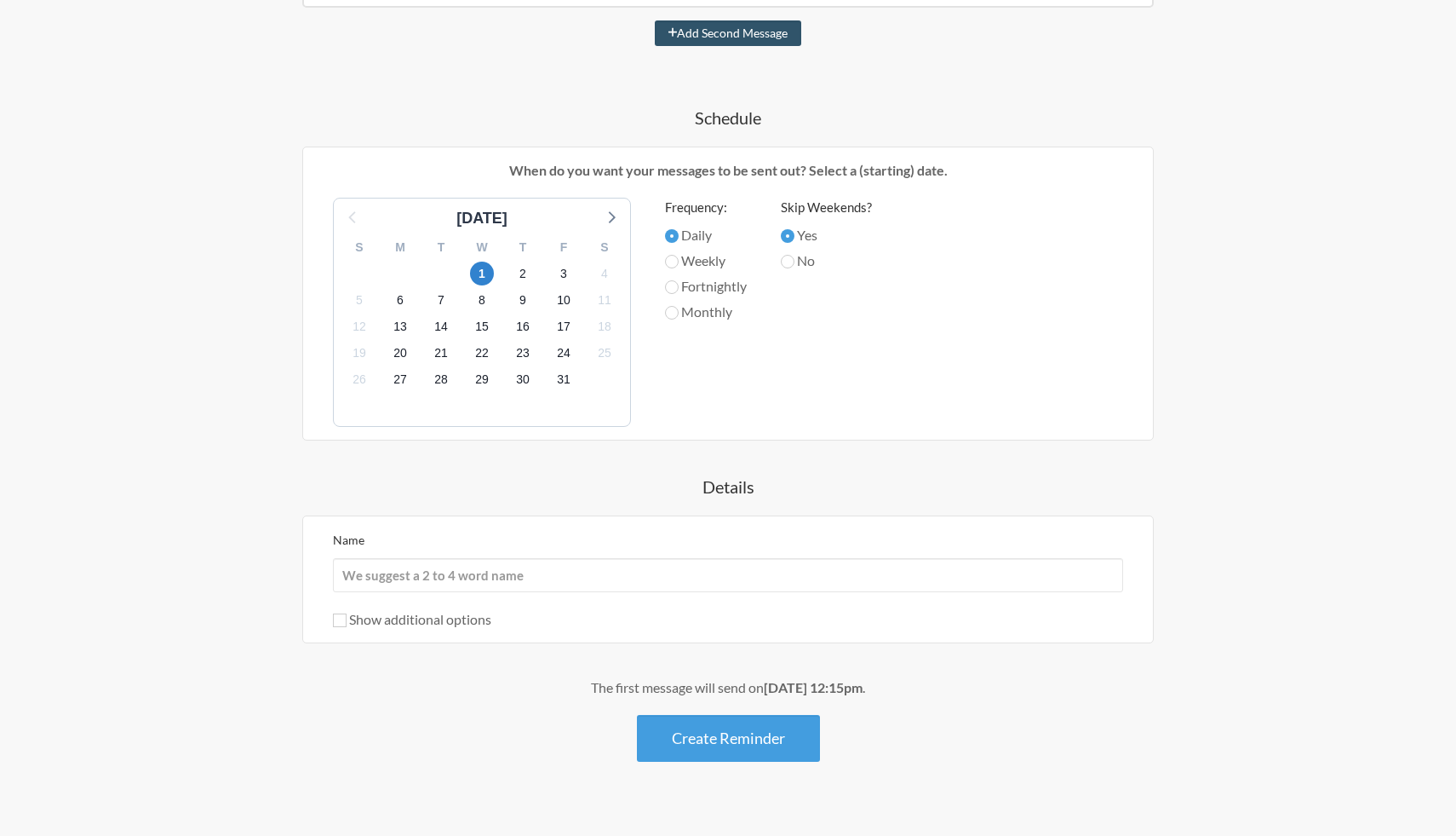
scroll to position [477, 0]
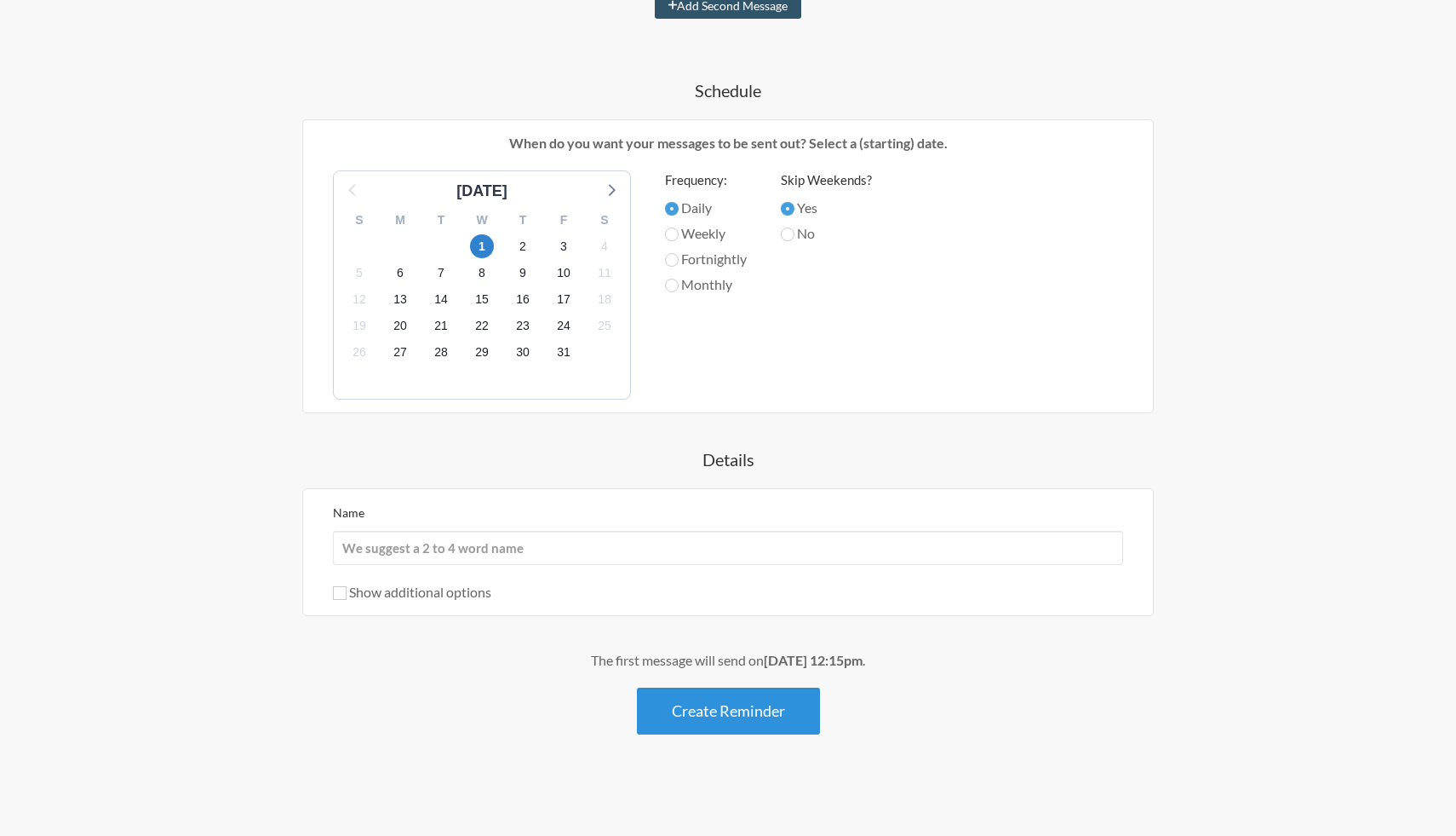
click at [688, 718] on button "Create Reminder" at bounding box center [728, 711] width 183 height 47
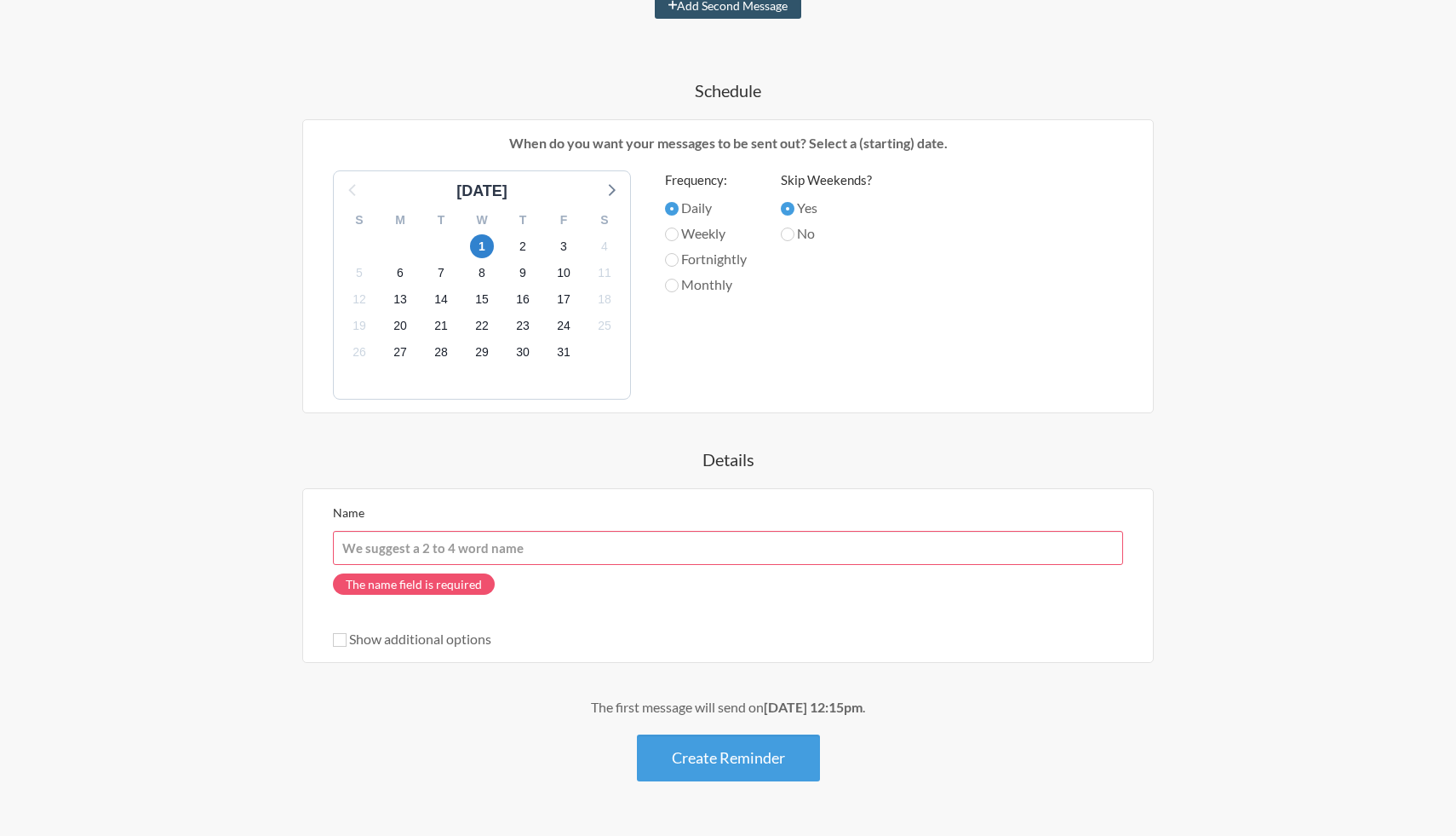
click at [605, 531] on input "Name" at bounding box center [728, 547] width 790 height 34
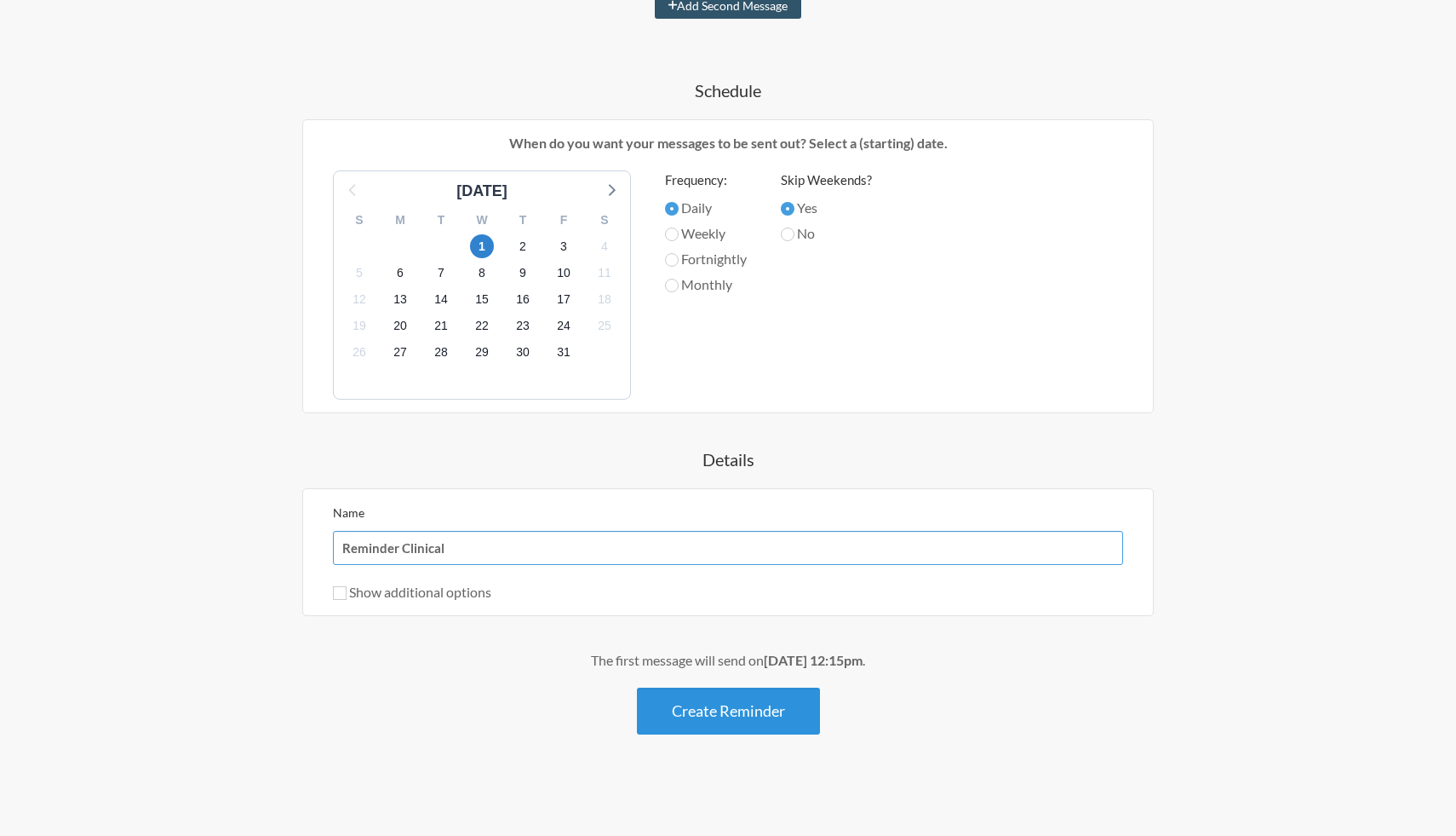
type input "Reminder Clinical"
click at [701, 714] on button "Create Reminder" at bounding box center [728, 711] width 183 height 47
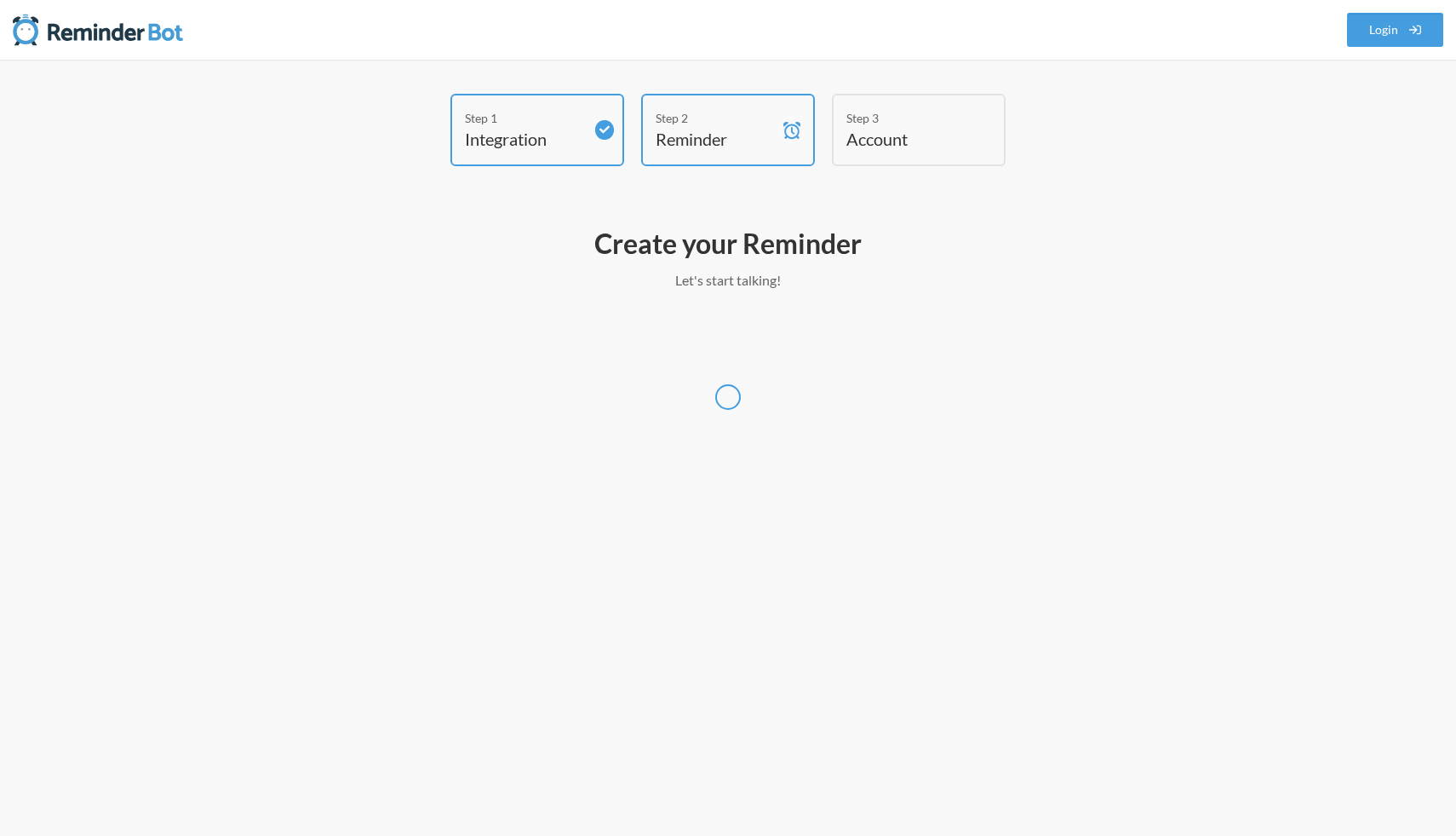
select select "America/Chicago"
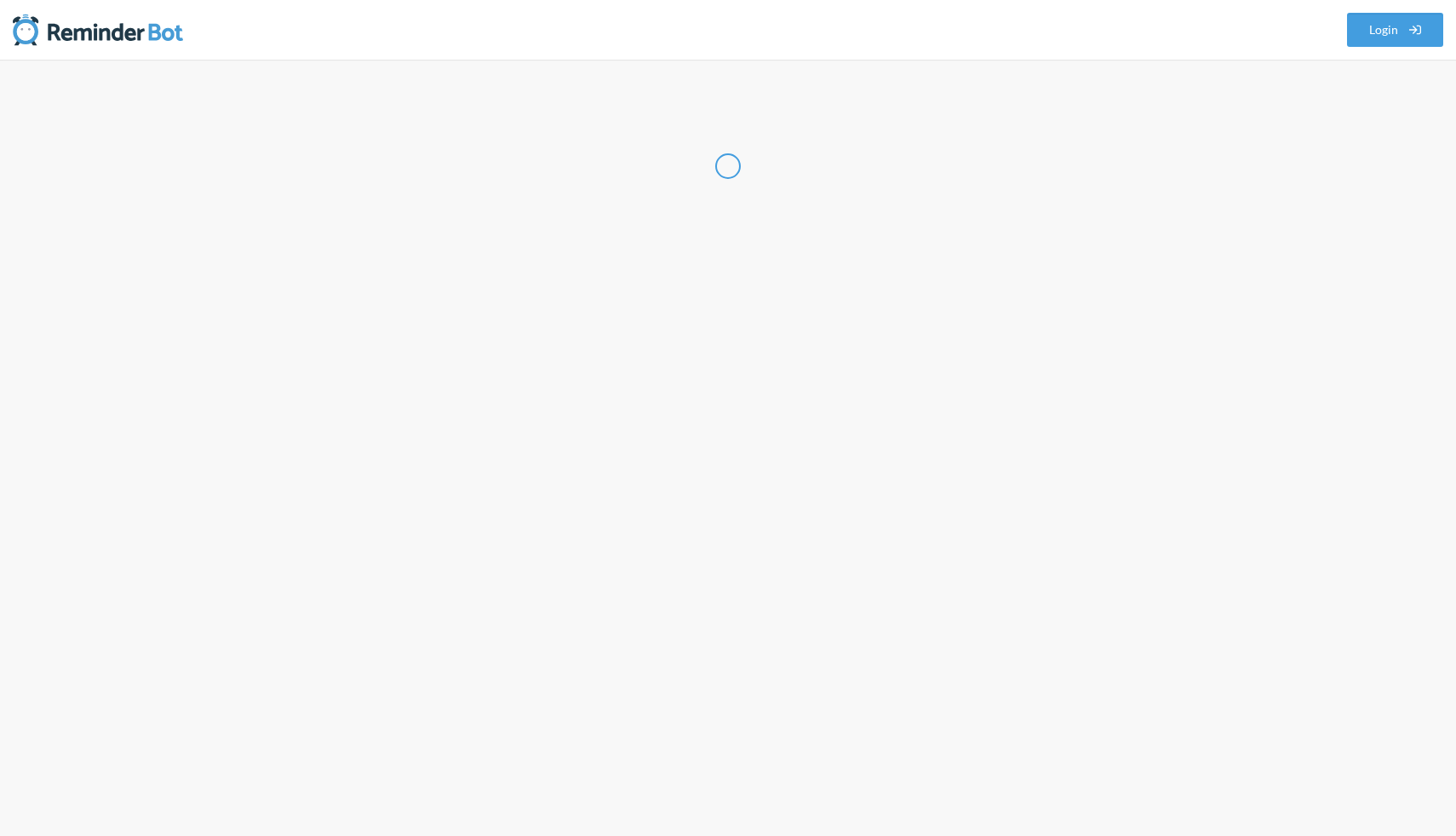
select select "US"
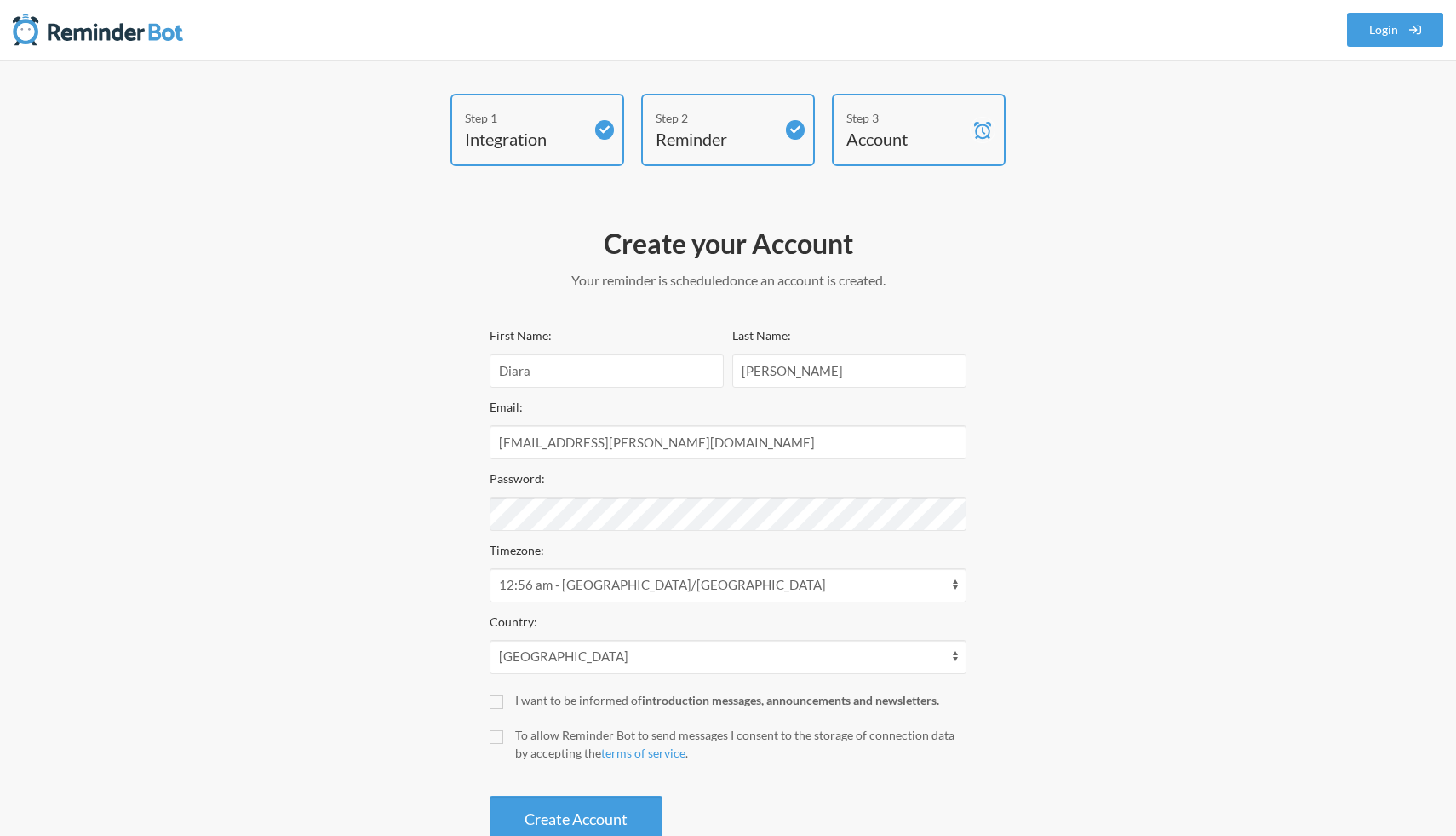
click at [557, 131] on h4 "Integration" at bounding box center [523, 139] width 119 height 24
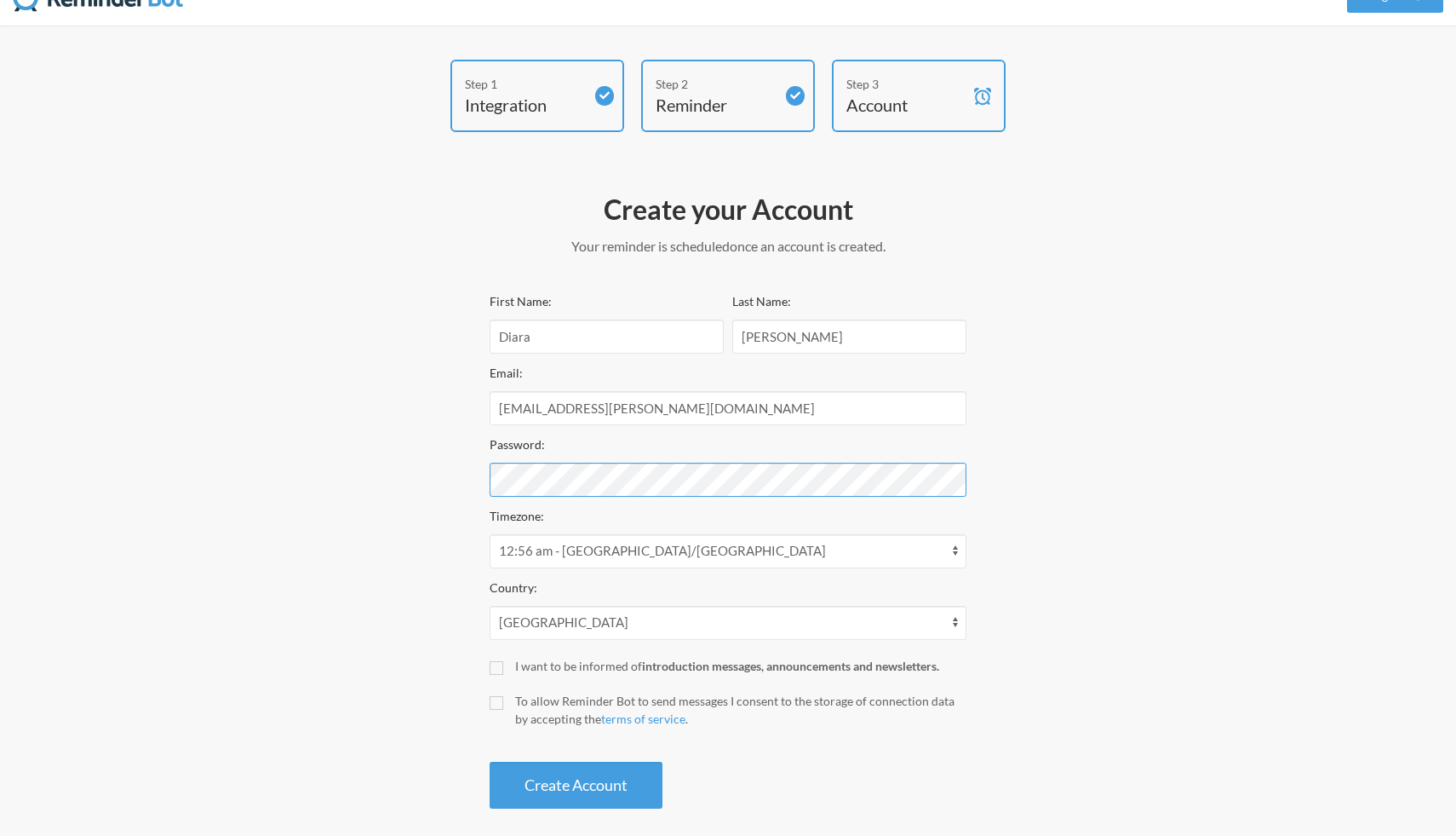
scroll to position [48, 0]
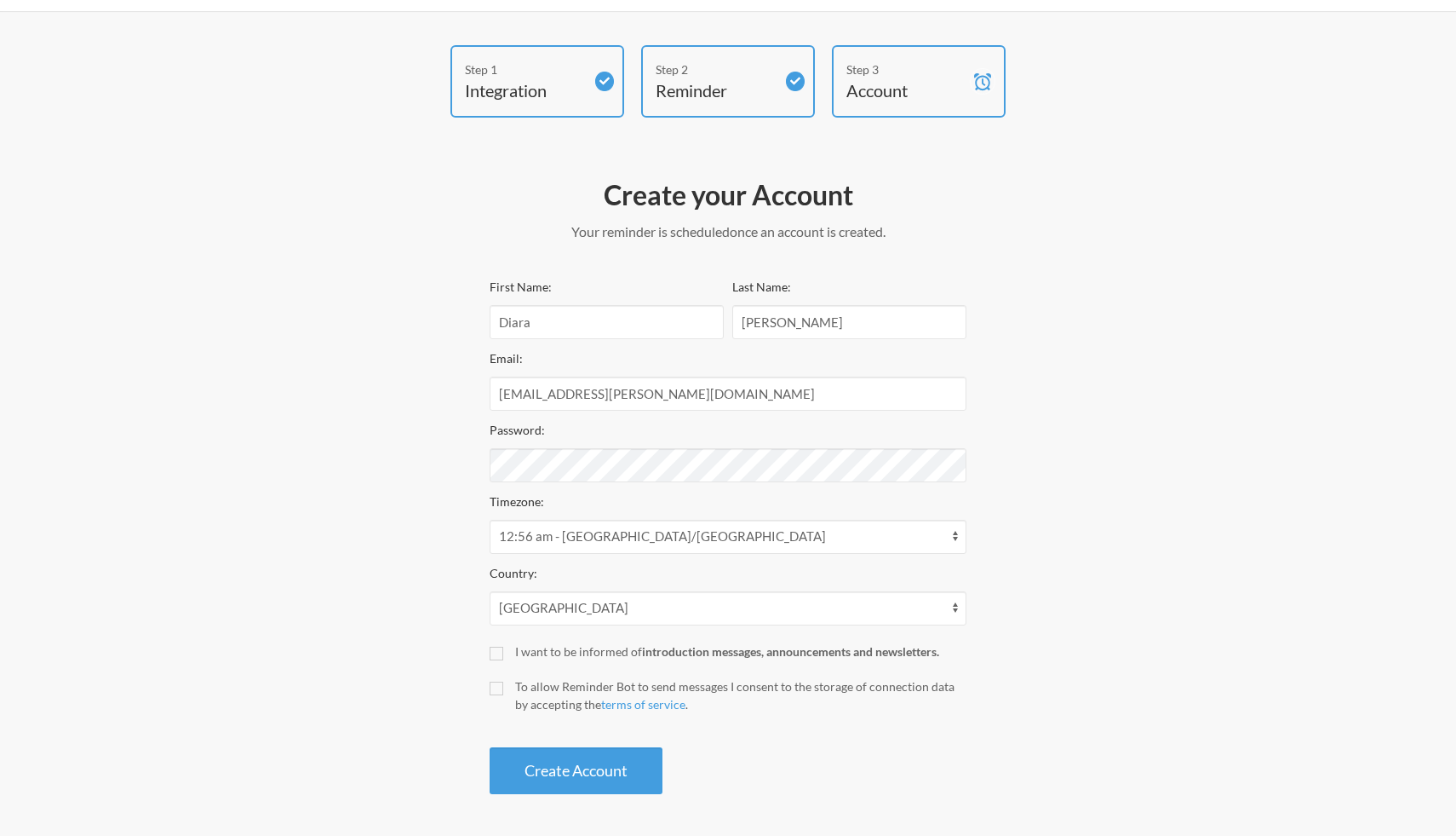
click at [500, 698] on label "To allow Reminder Bot to send messages I consent to the storage of connection d…" at bounding box center [728, 695] width 477 height 35
click at [500, 696] on input "To allow Reminder Bot to send messages I consent to the storage of connection d…" at bounding box center [497, 689] width 14 height 14
checkbox input "true"
click at [566, 759] on button "Create Account" at bounding box center [576, 770] width 173 height 47
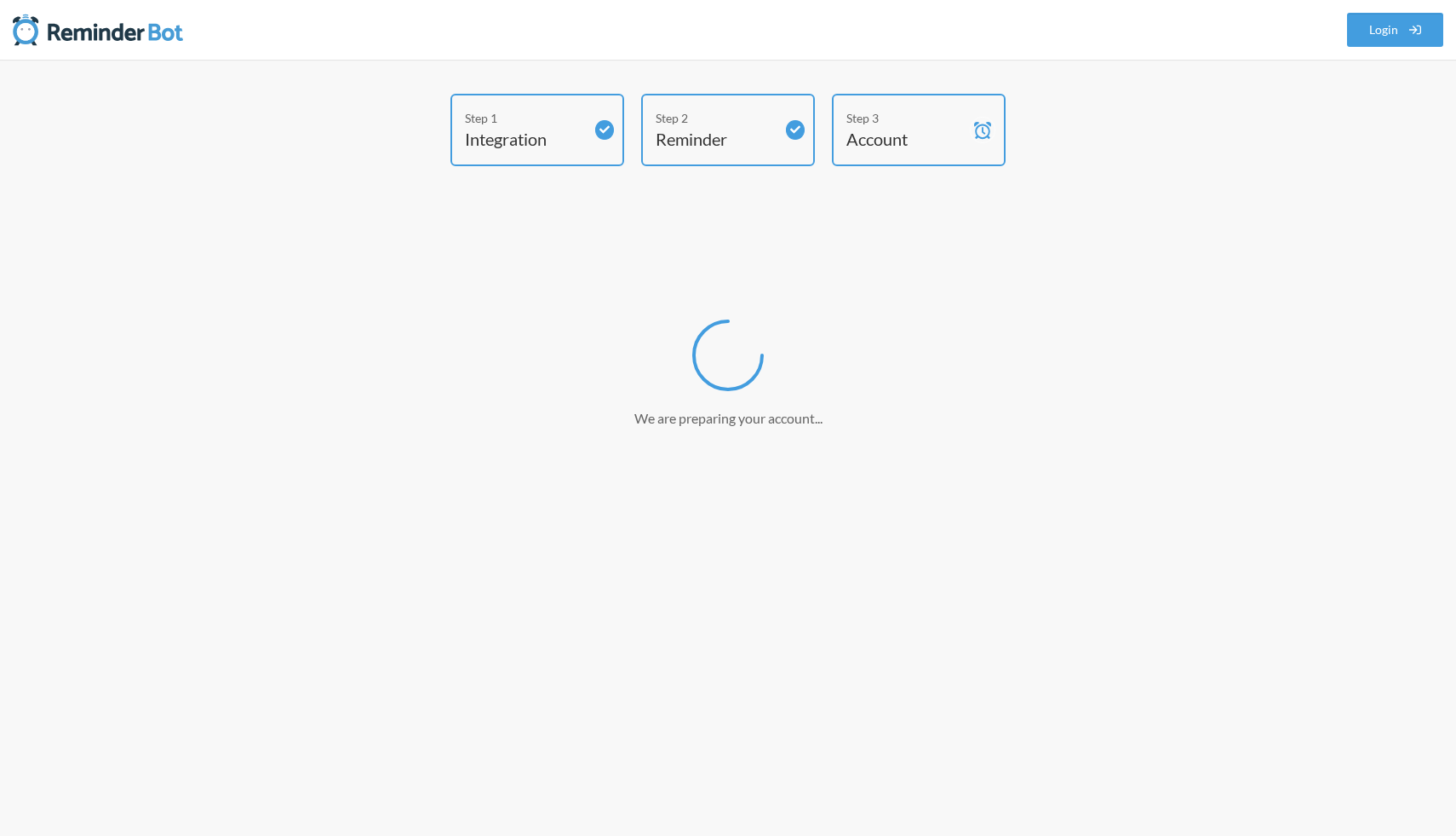
scroll to position [0, 0]
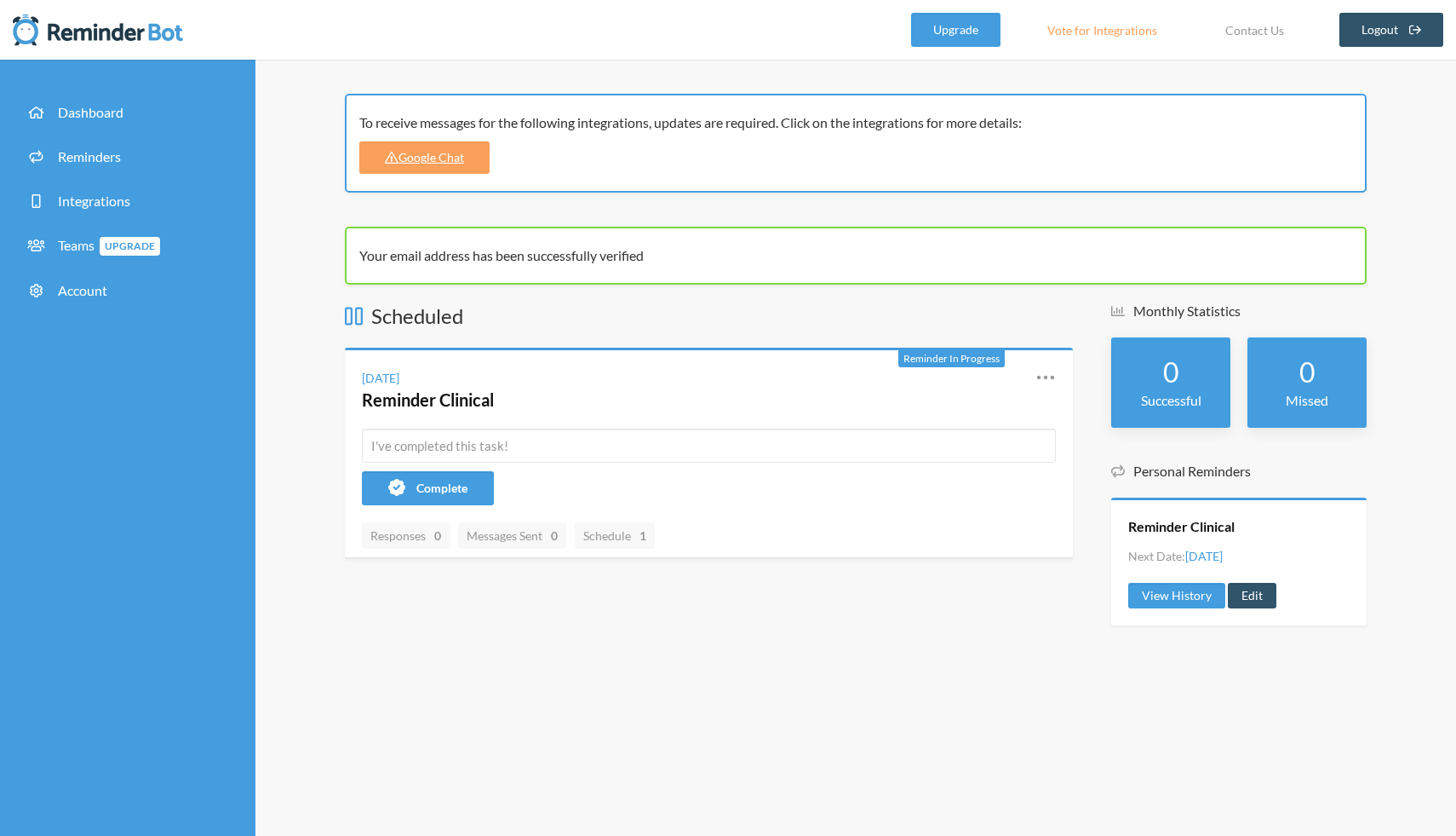
click at [399, 375] on div "Thursday, October 2" at bounding box center [381, 377] width 37 height 18
click at [1043, 380] on icon at bounding box center [1045, 377] width 21 height 21
click at [1043, 381] on icon at bounding box center [1045, 377] width 21 height 21
click at [932, 472] on link "Edit" at bounding box center [970, 475] width 144 height 27
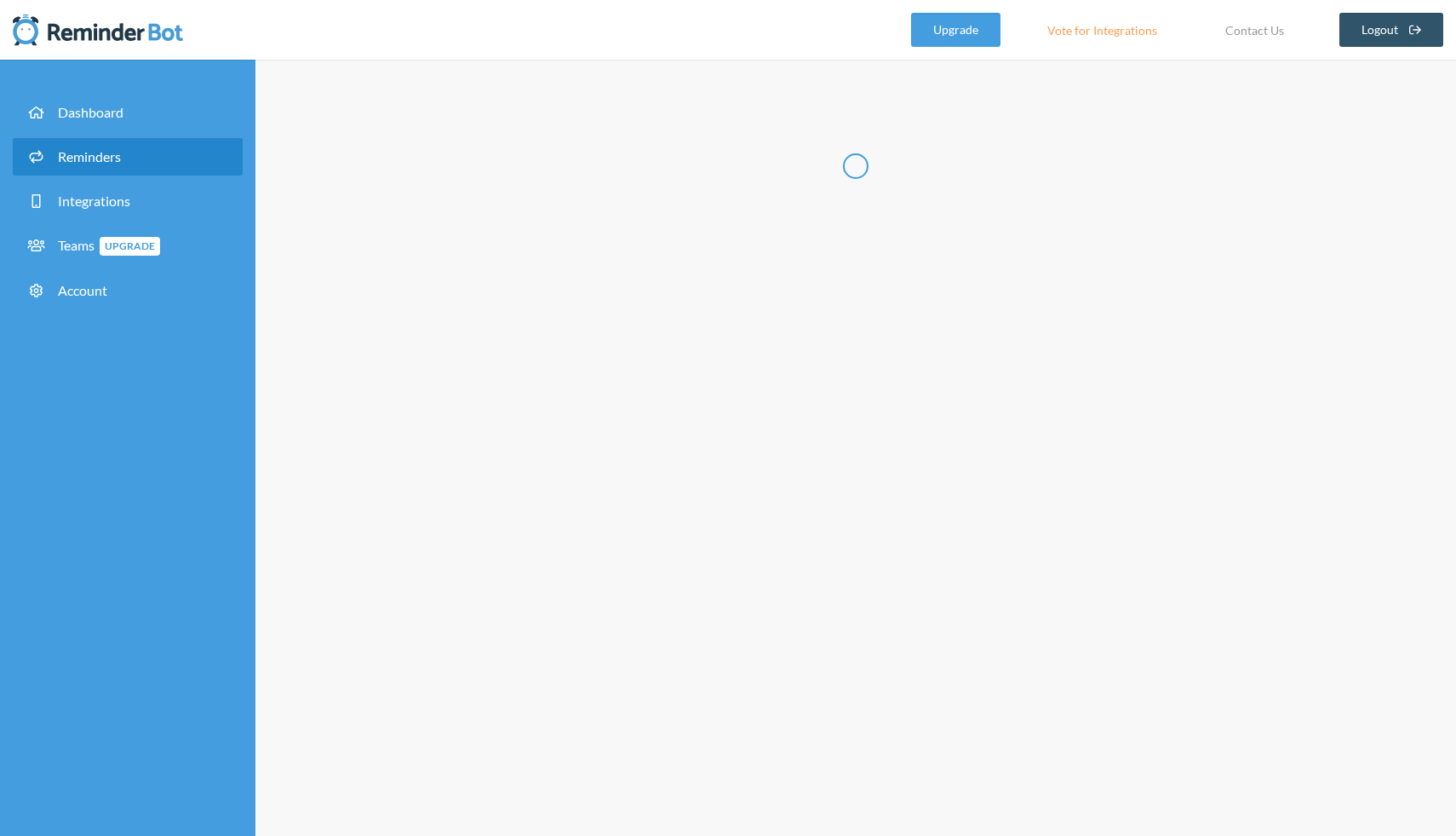
type input "Reminder Clinical"
select select "12:15:00"
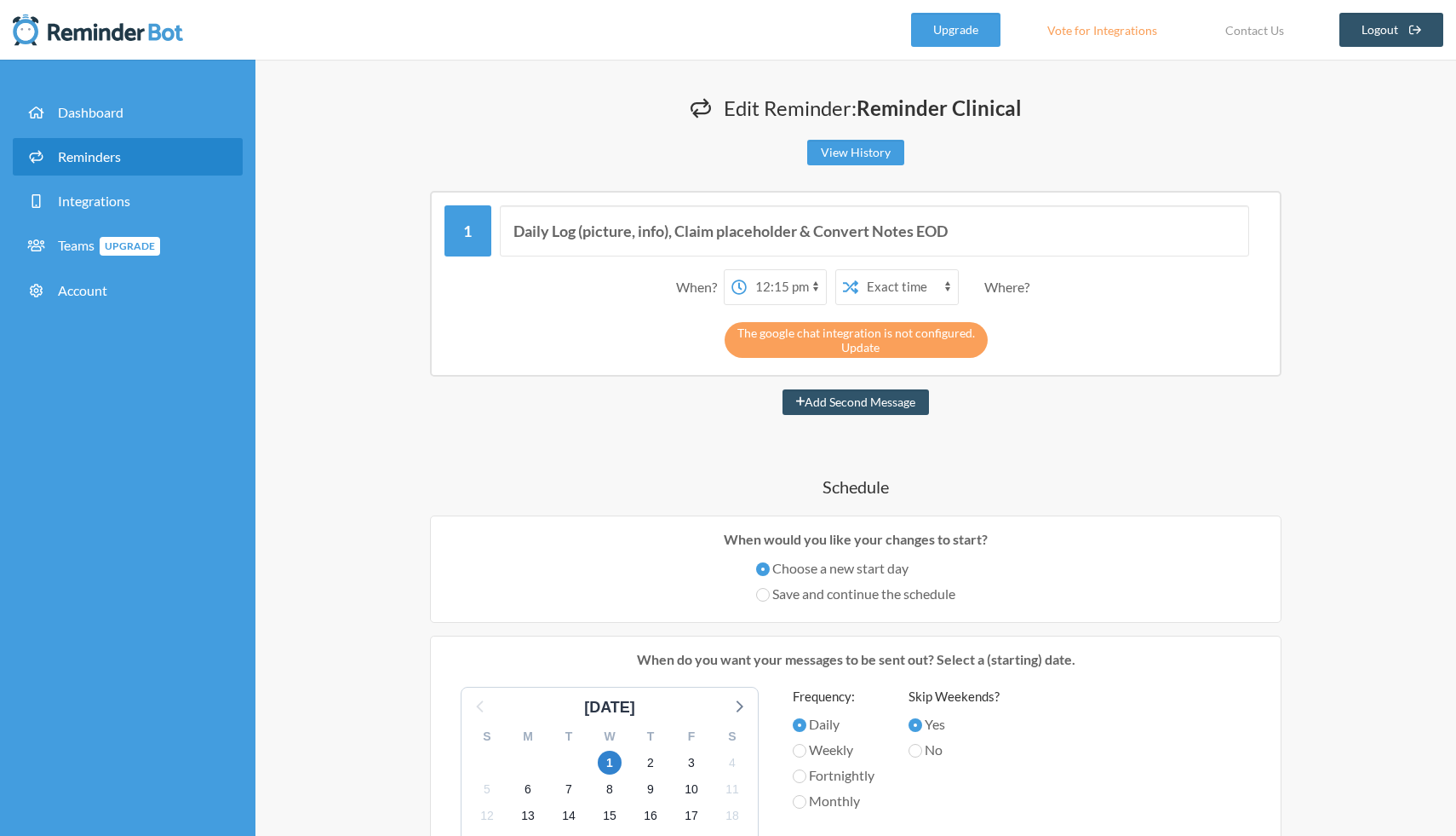
click at [847, 349] on link "Update" at bounding box center [860, 347] width 38 height 15
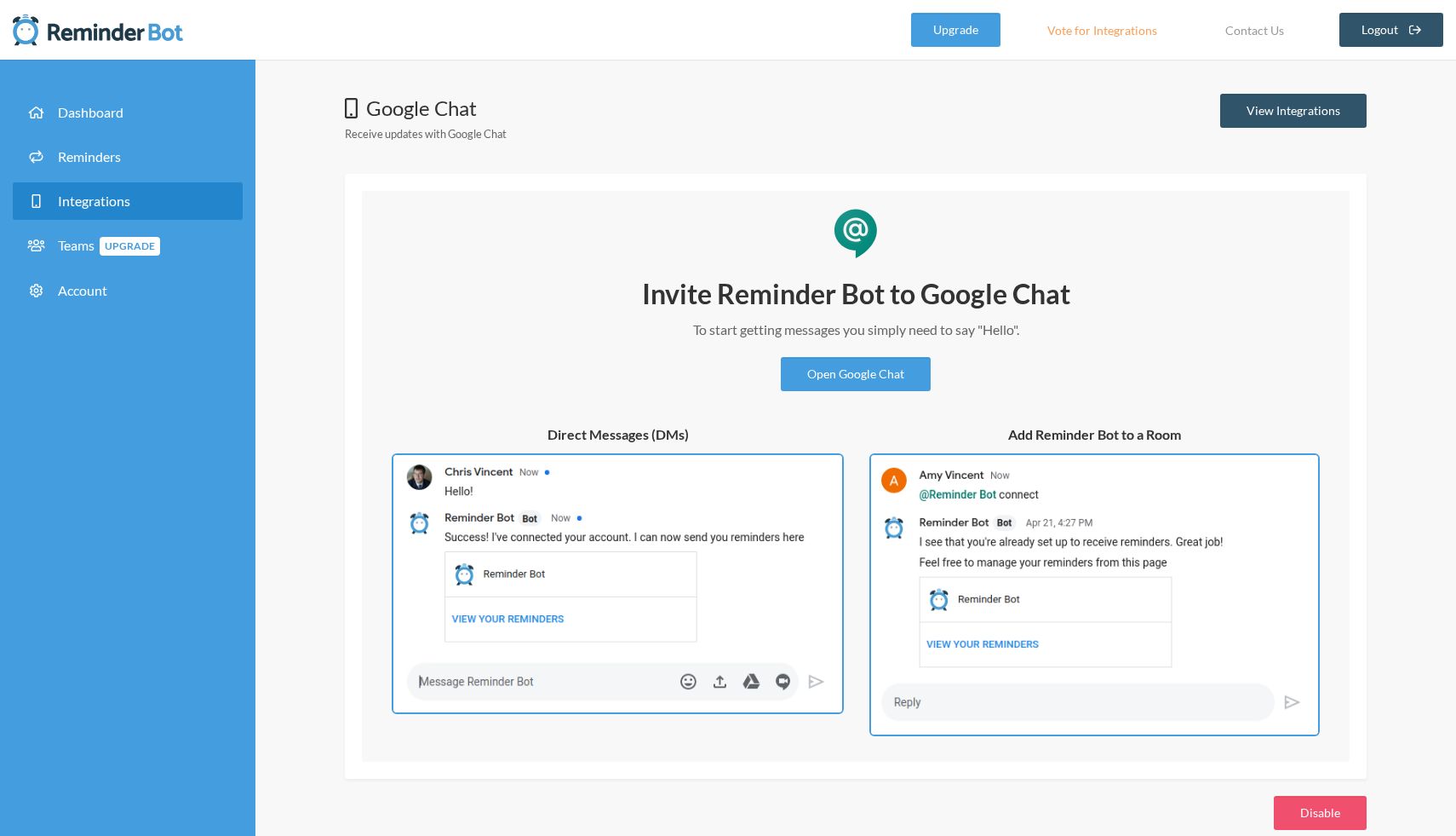
scroll to position [28, 0]
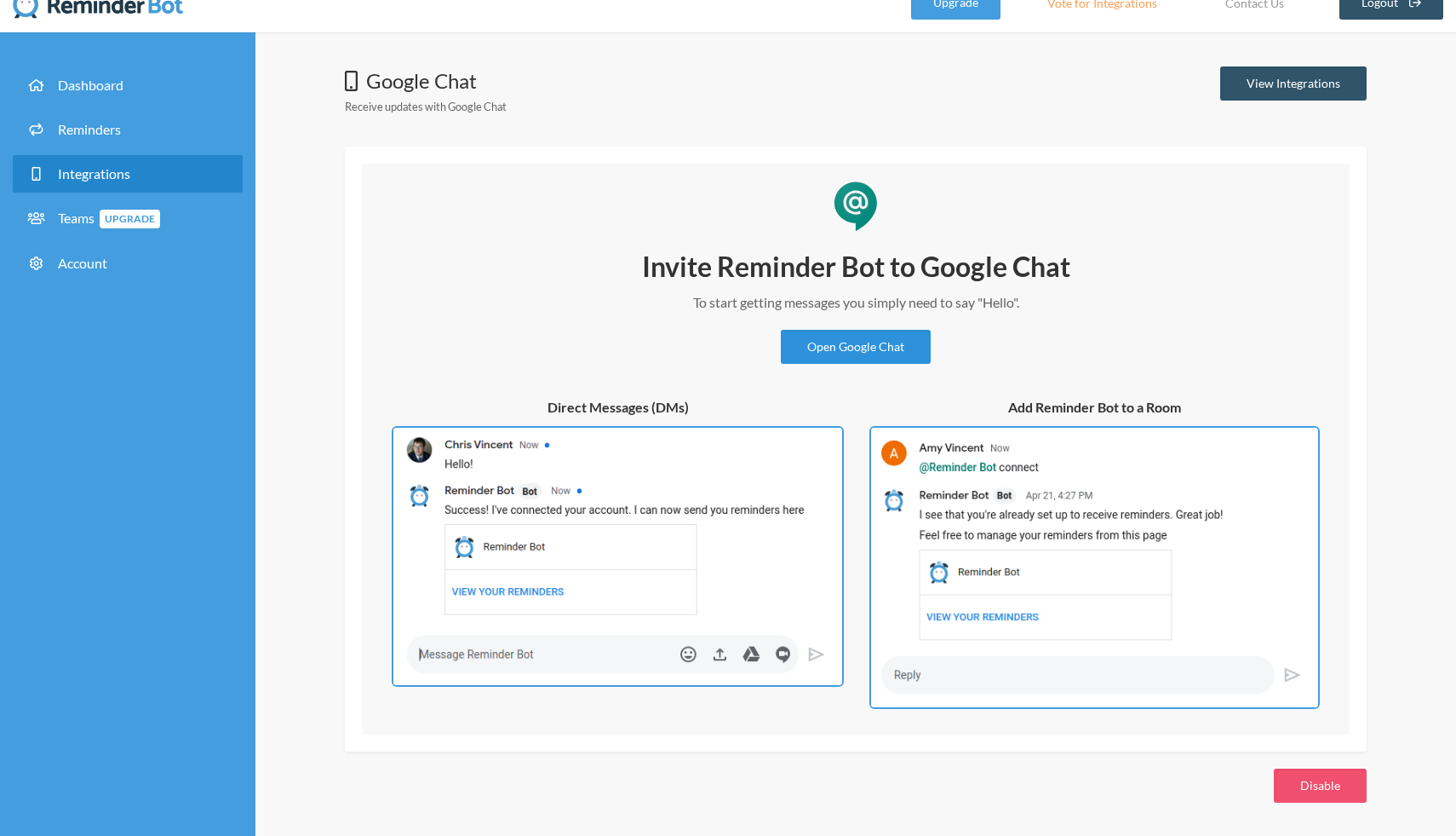
click at [872, 343] on link "Open Google Chat" at bounding box center [855, 347] width 150 height 34
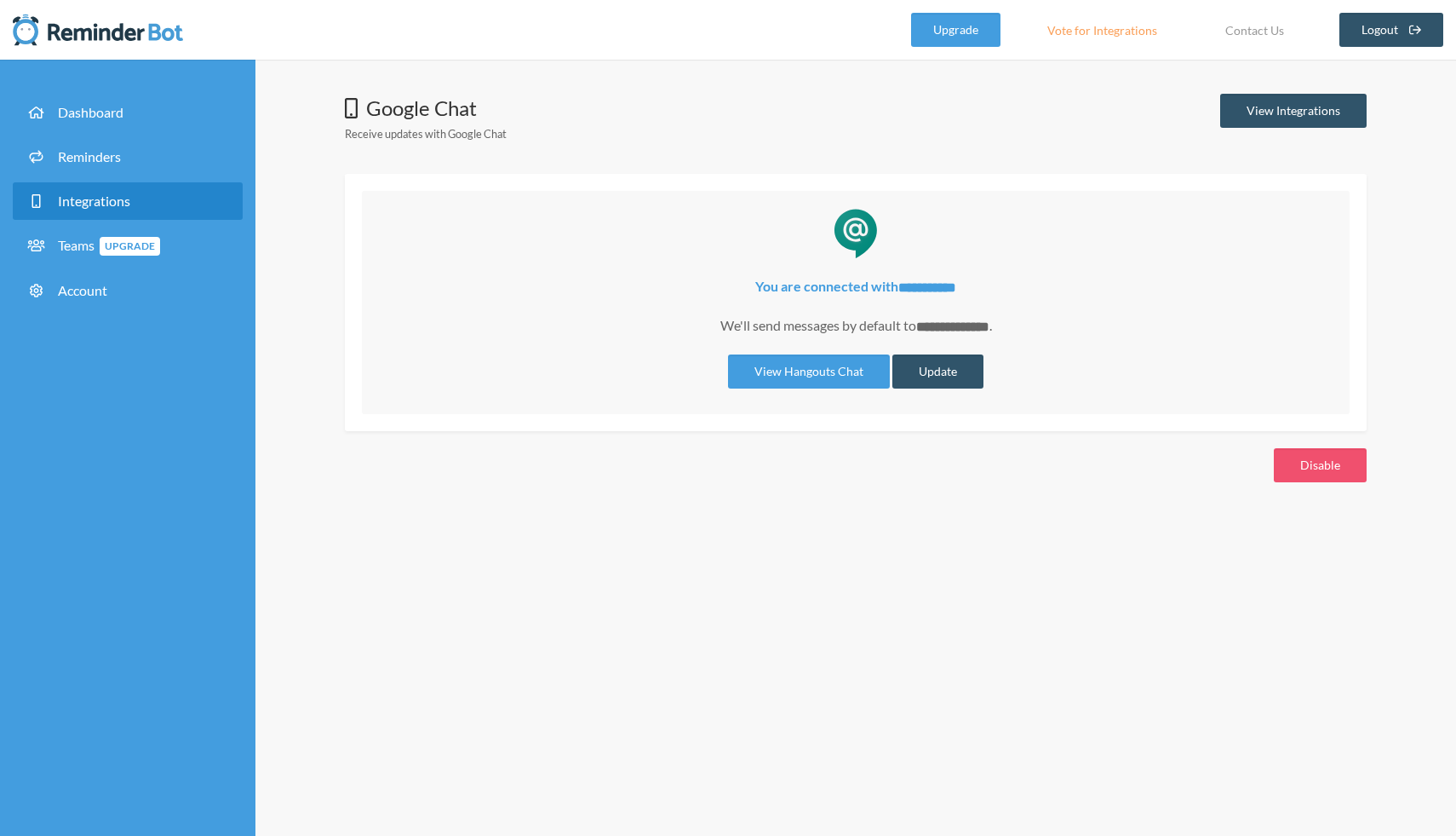
scroll to position [0, 0]
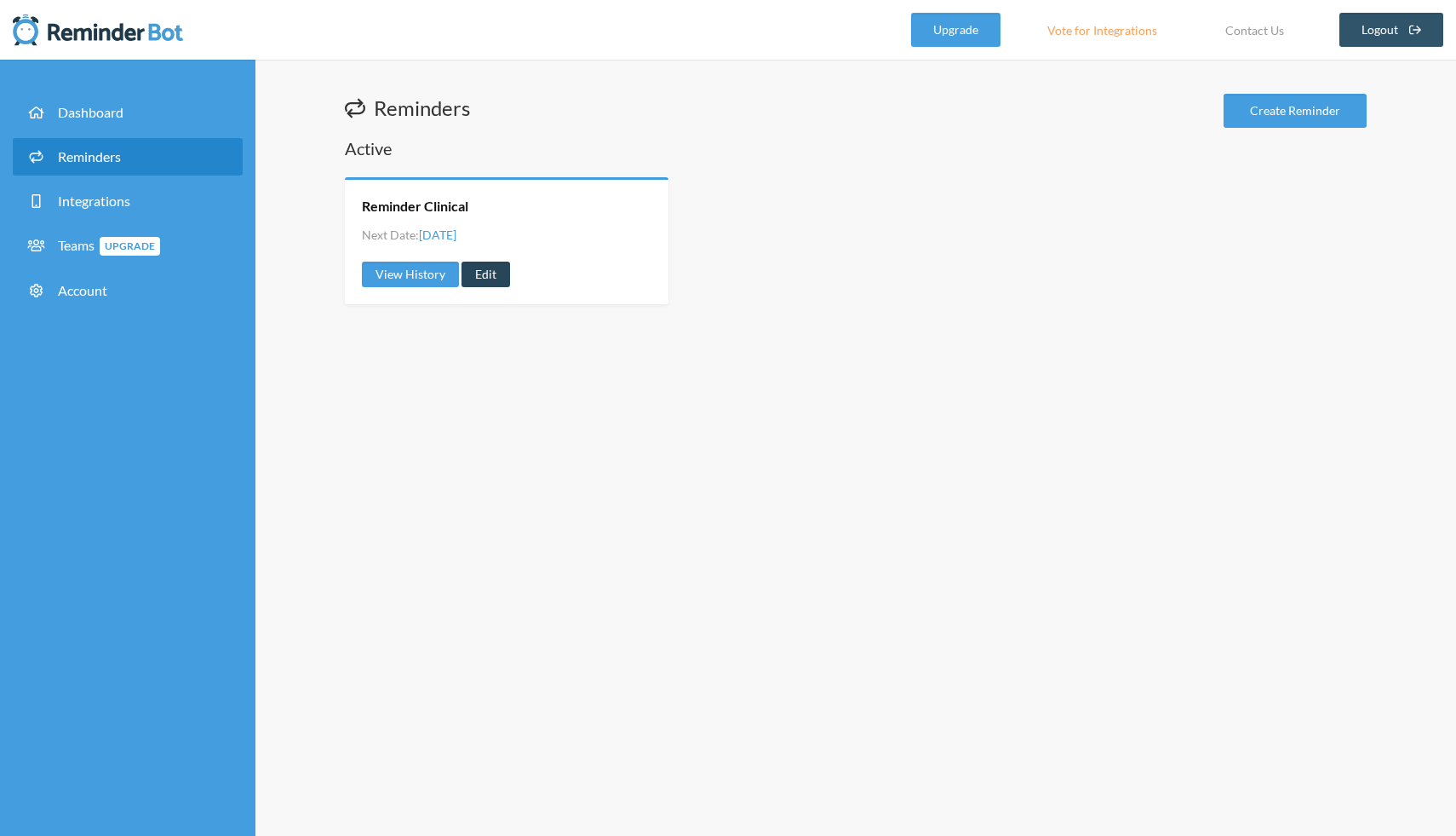
click at [484, 277] on link "Edit" at bounding box center [485, 274] width 48 height 26
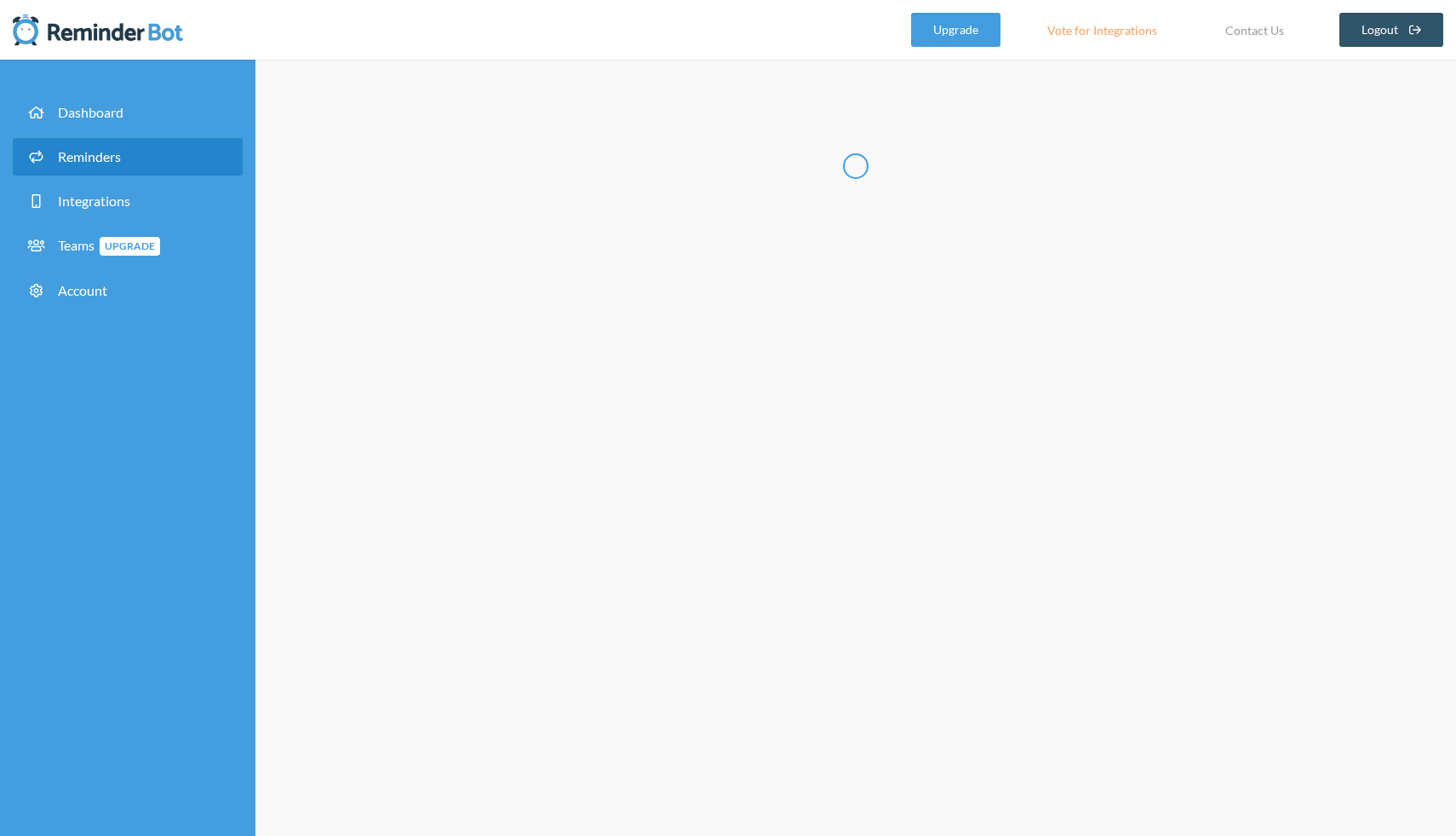
type input "Reminder Clinical"
select select "12:15:00"
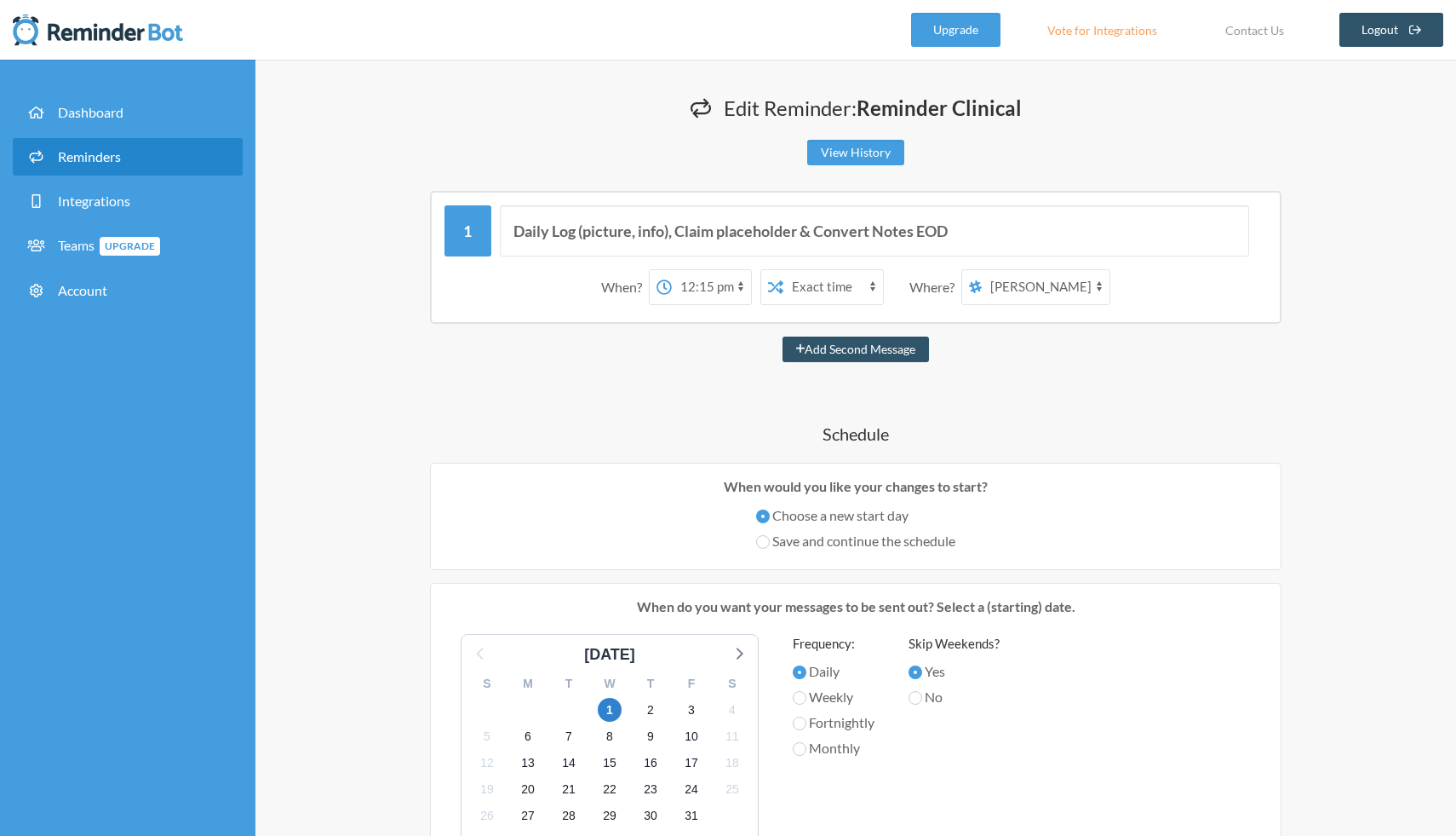
click at [1052, 296] on select "[PERSON_NAME] Amazing World of Gumballs" at bounding box center [1046, 287] width 128 height 34
select select "spaces/AAAAilUElac"
click at [983, 270] on select "[PERSON_NAME] Amazing World of Gumballs" at bounding box center [1046, 287] width 128 height 34
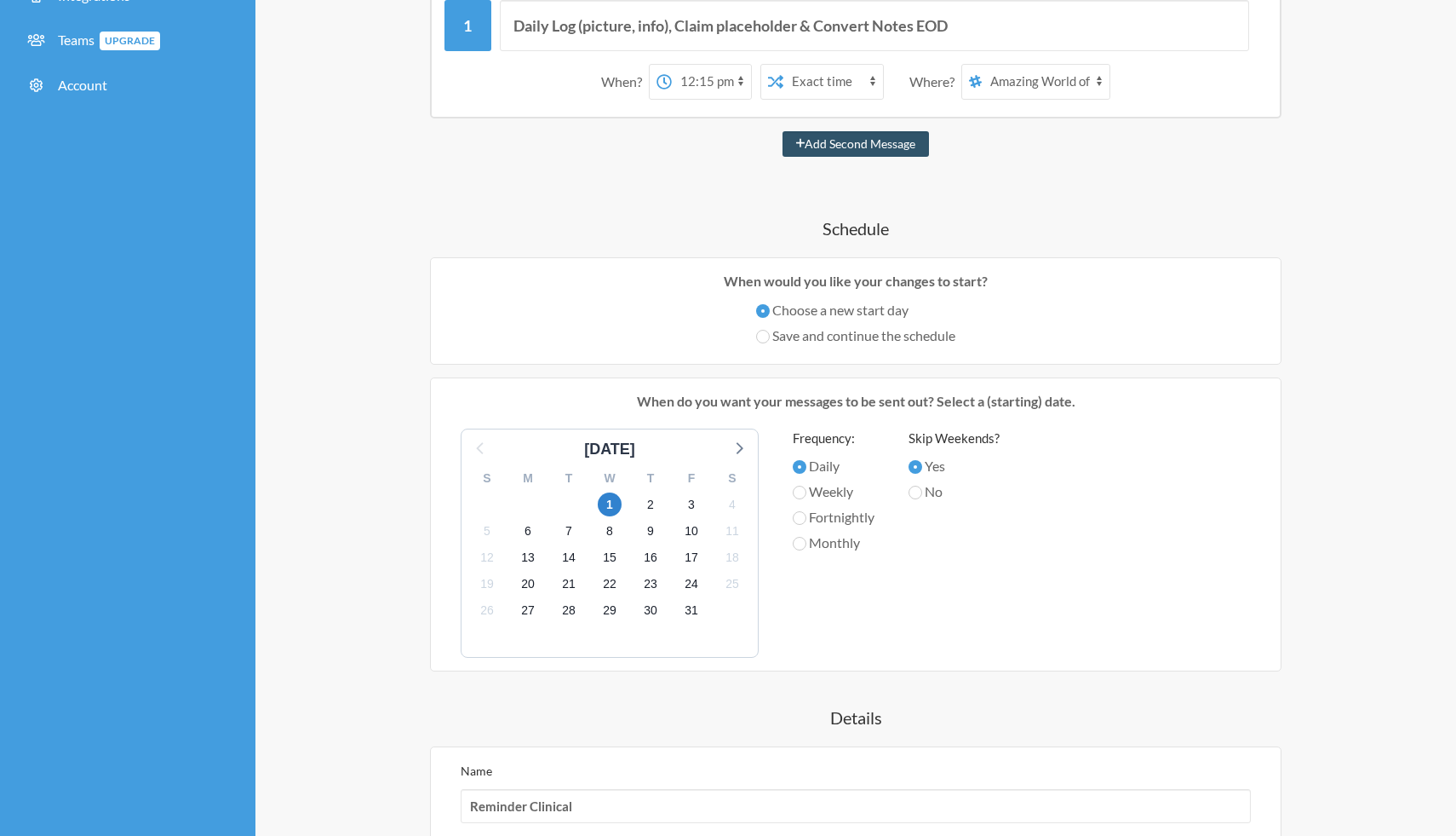
scroll to position [286, 0]
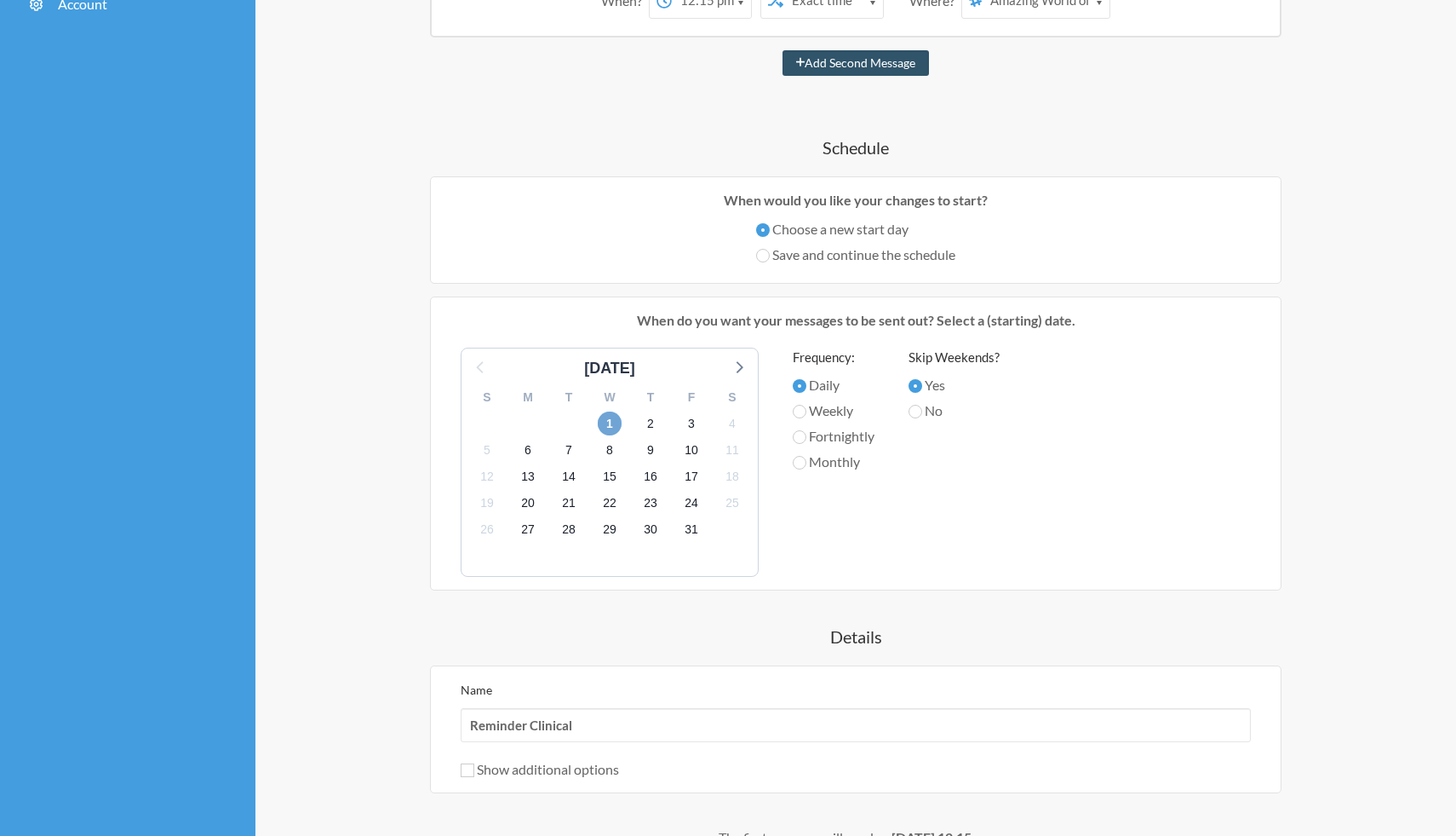
click at [602, 421] on span "1" at bounding box center [610, 423] width 24 height 24
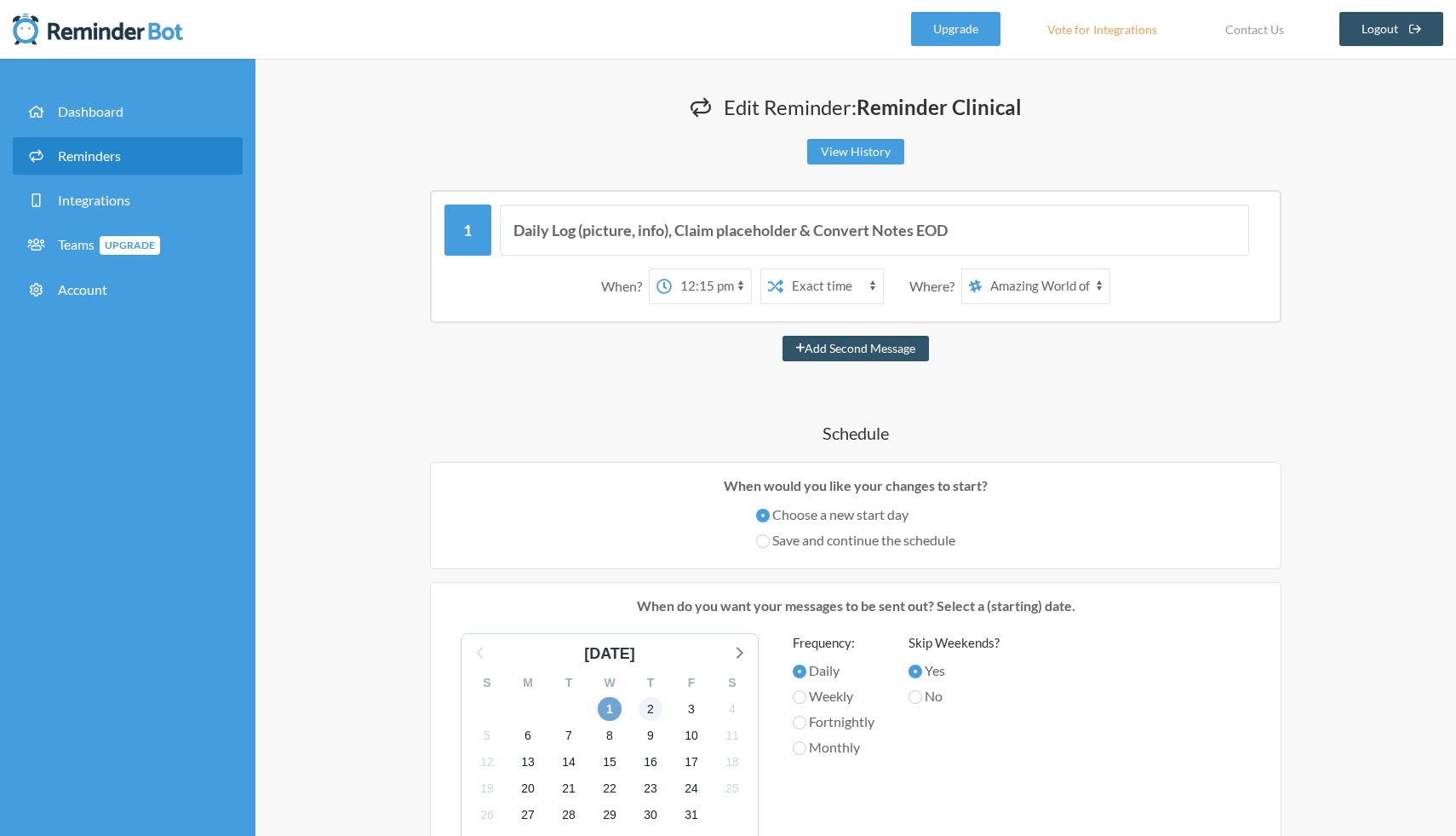
scroll to position [0, 0]
click at [716, 284] on select "12:00 am 12:15 am 12:30 am 12:45 am 1:00 am 1:15 am 1:30 am 1:45 am 2:00 am 2:1…" at bounding box center [711, 287] width 80 height 34
click at [861, 282] on select "Exact time Random time" at bounding box center [833, 287] width 99 height 34
click at [783, 270] on select "Exact time Random time" at bounding box center [833, 287] width 99 height 34
click at [727, 287] on select "12:00 am 12:15 am 12:30 am 12:45 am 1:00 am 1:15 am 1:30 am 1:45 am 2:00 am 2:1…" at bounding box center [711, 287] width 80 height 34
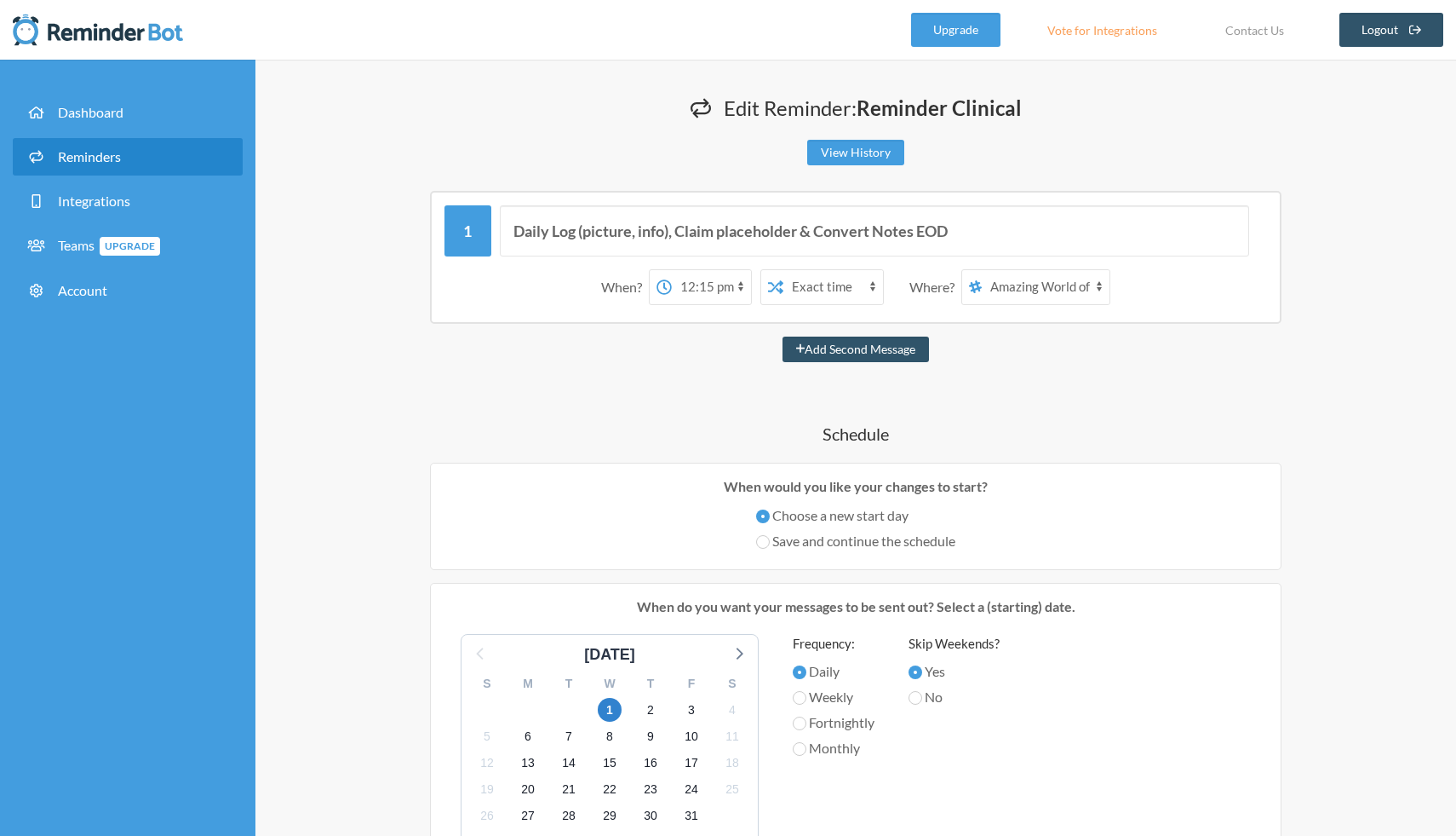
select select "12:30:00"
click at [672, 270] on select "12:00 am 12:15 am 12:30 am 12:45 am 1:00 am 1:15 am 1:30 am 1:45 am 2:00 am 2:1…" at bounding box center [711, 287] width 80 height 34
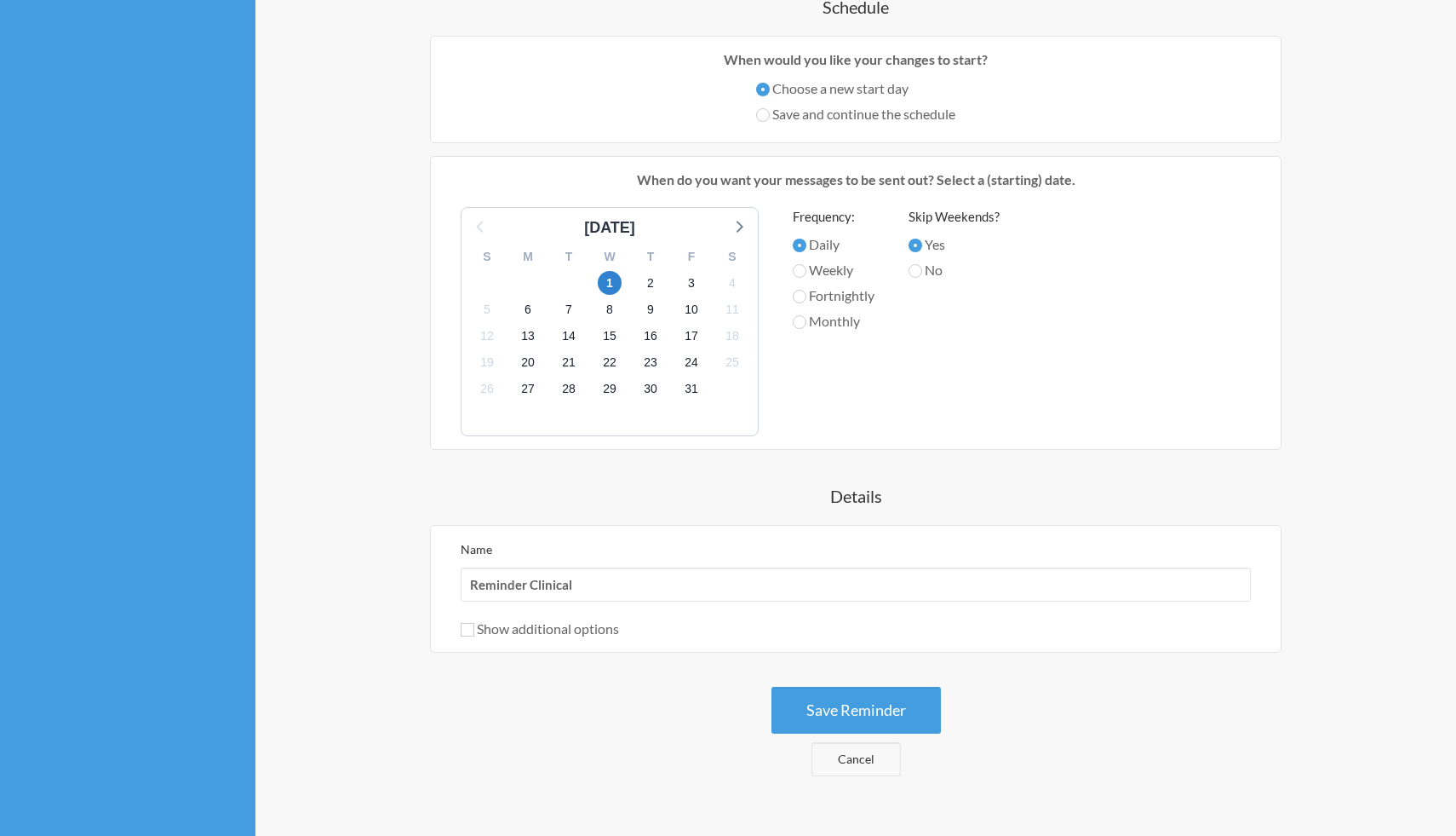
scroll to position [545, 0]
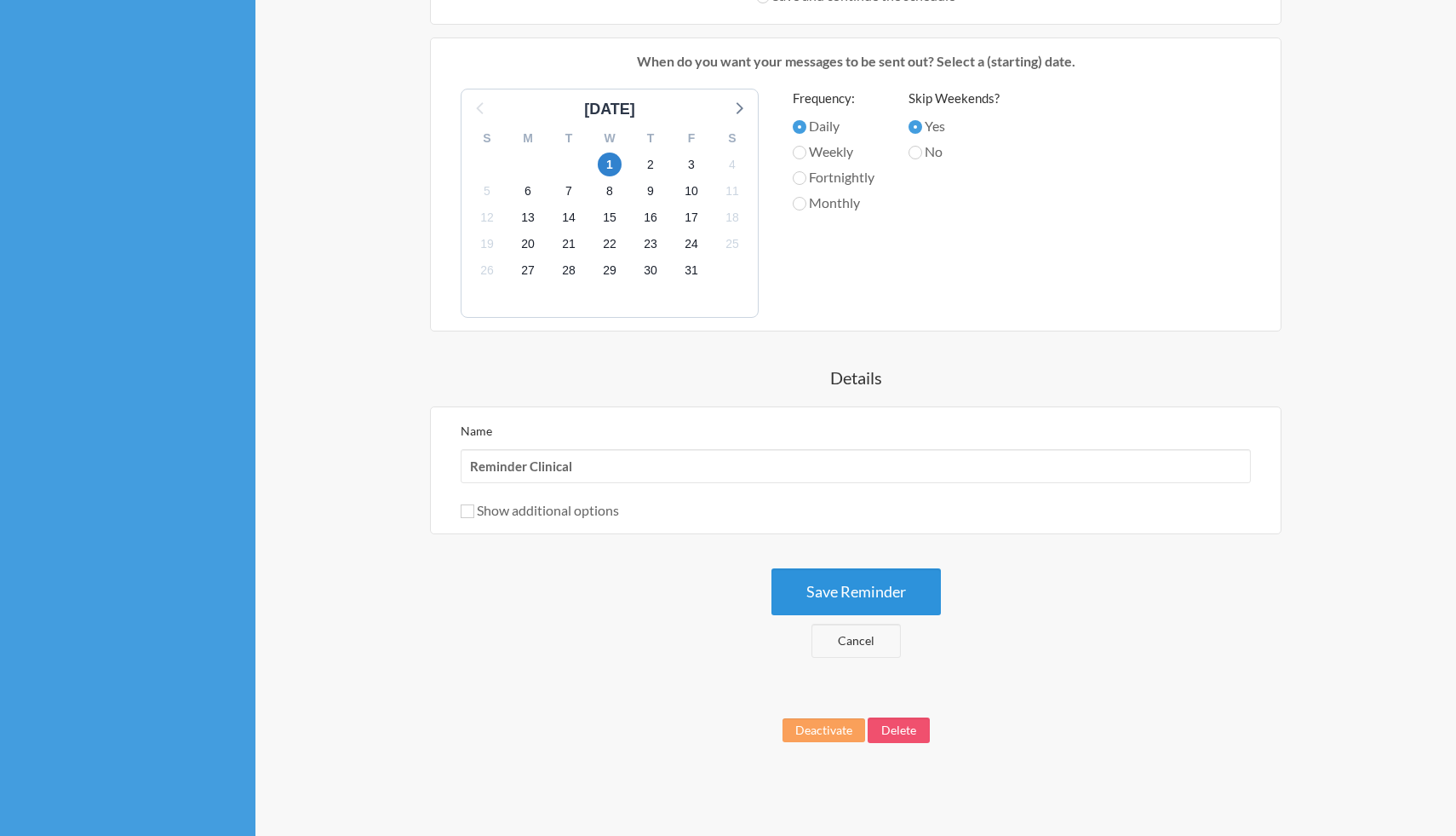
click at [802, 595] on button "Save Reminder" at bounding box center [856, 591] width 170 height 47
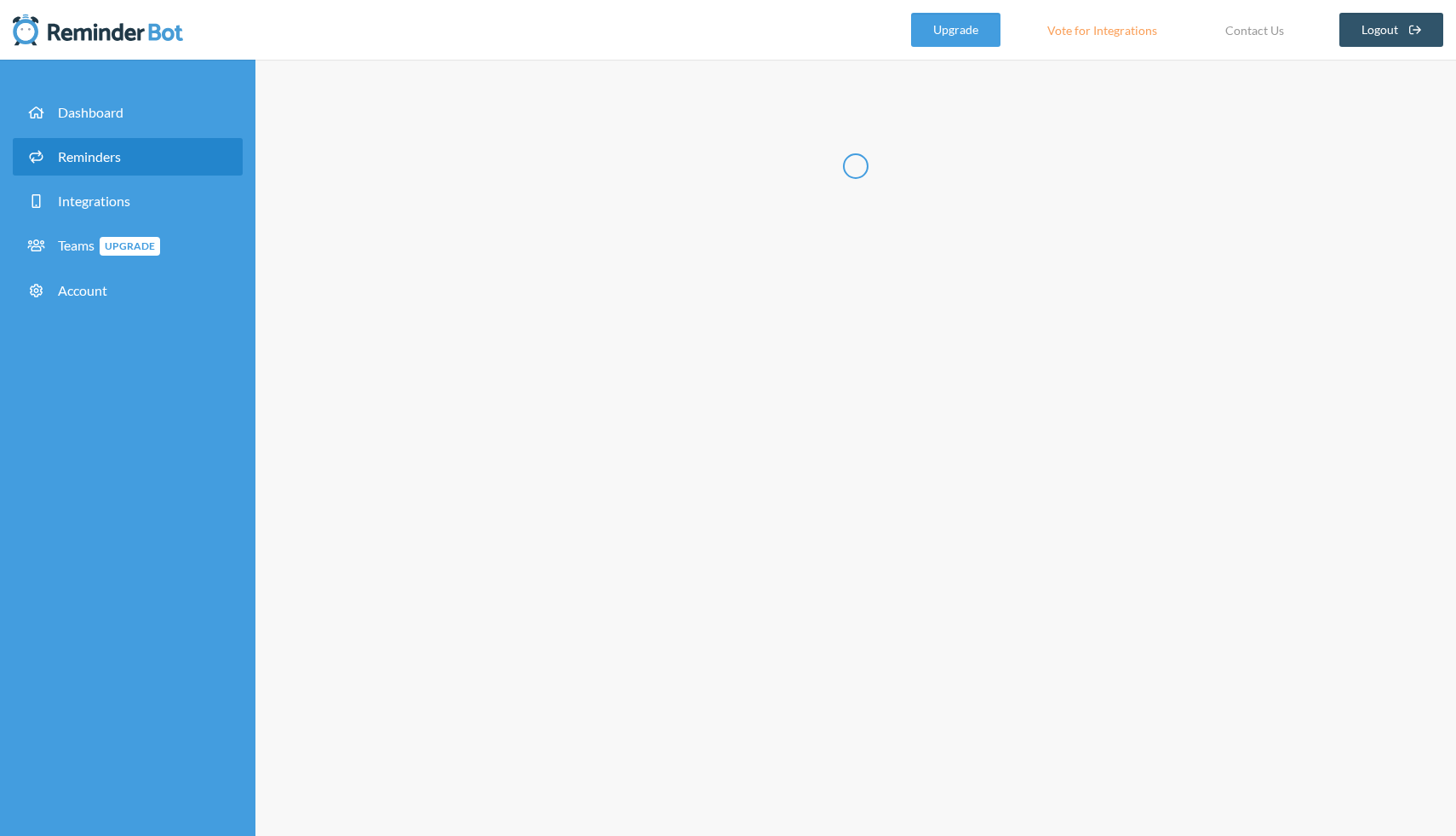
scroll to position [0, 0]
